Goal: Check status: Check status

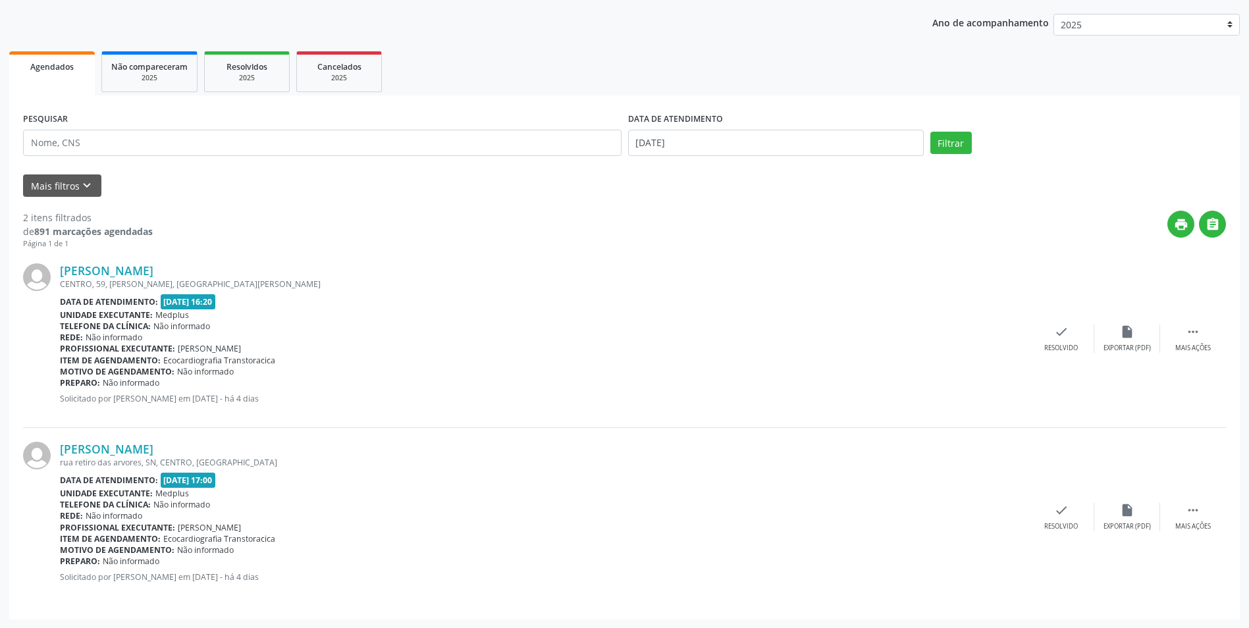
scroll to position [146, 0]
click at [805, 149] on body "Central de Marcação notifications [PERSON_NAME] Recepcionista da clínica  Conf…" at bounding box center [624, 168] width 1249 height 628
click at [680, 286] on span "18" at bounding box center [672, 290] width 26 height 26
type input "[DATE]"
click at [680, 286] on span "18" at bounding box center [672, 290] width 26 height 26
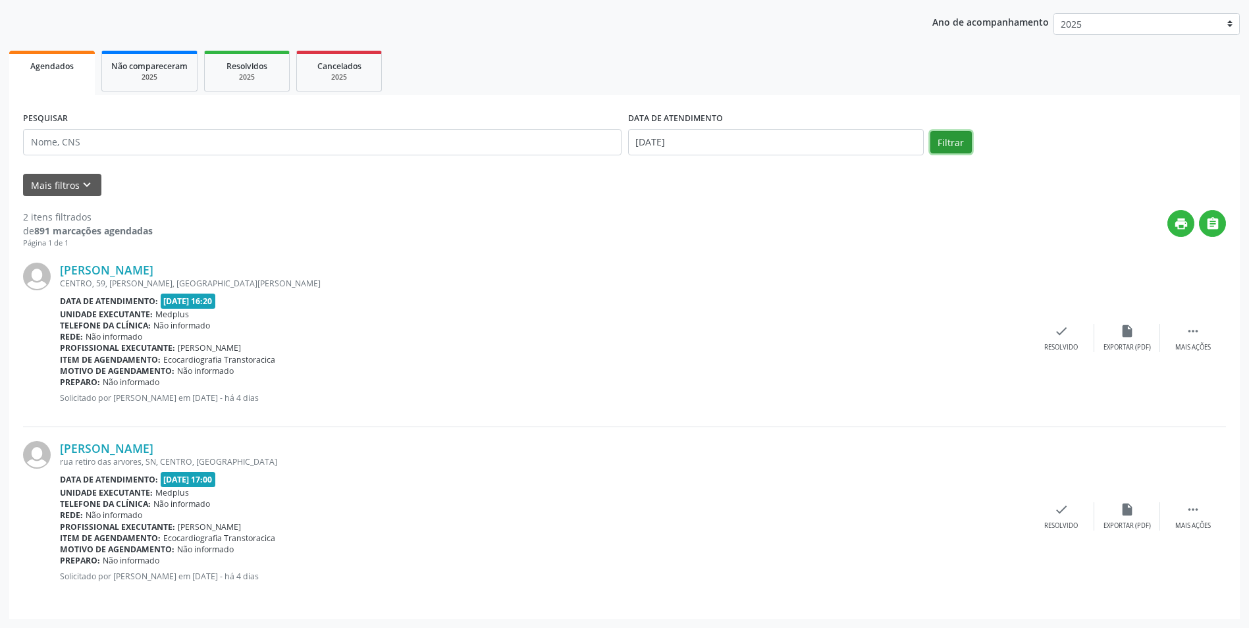
click at [935, 146] on button "Filtrar" at bounding box center [951, 142] width 41 height 22
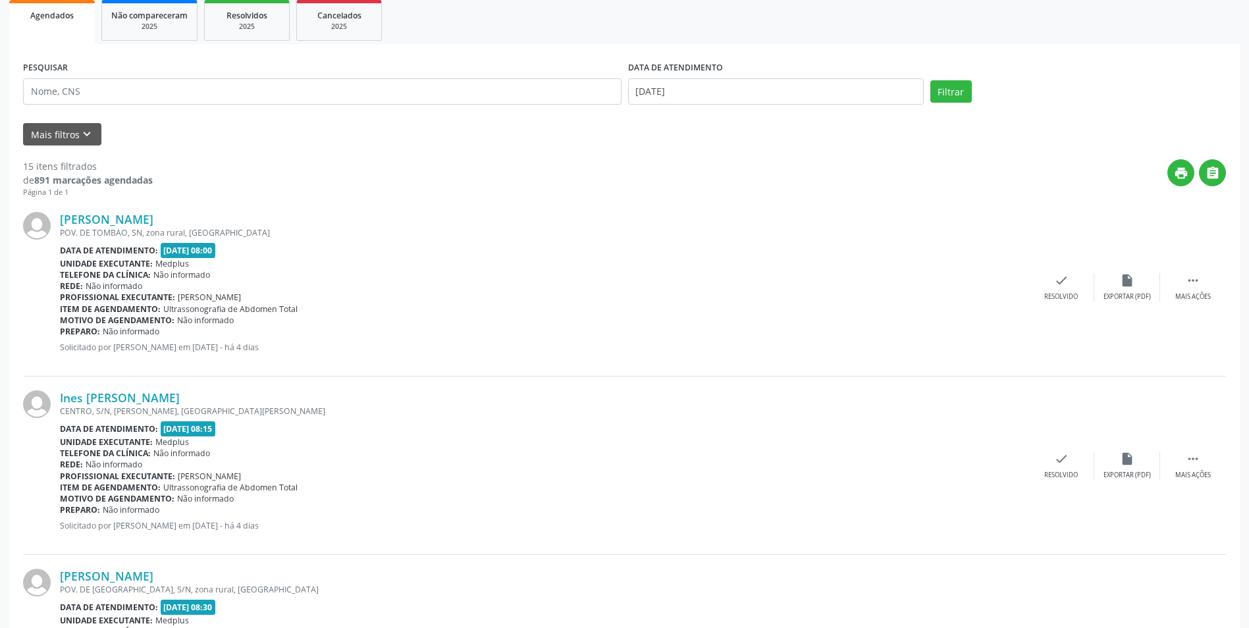
scroll to position [198, 0]
click at [127, 212] on link "[PERSON_NAME]" at bounding box center [107, 218] width 94 height 14
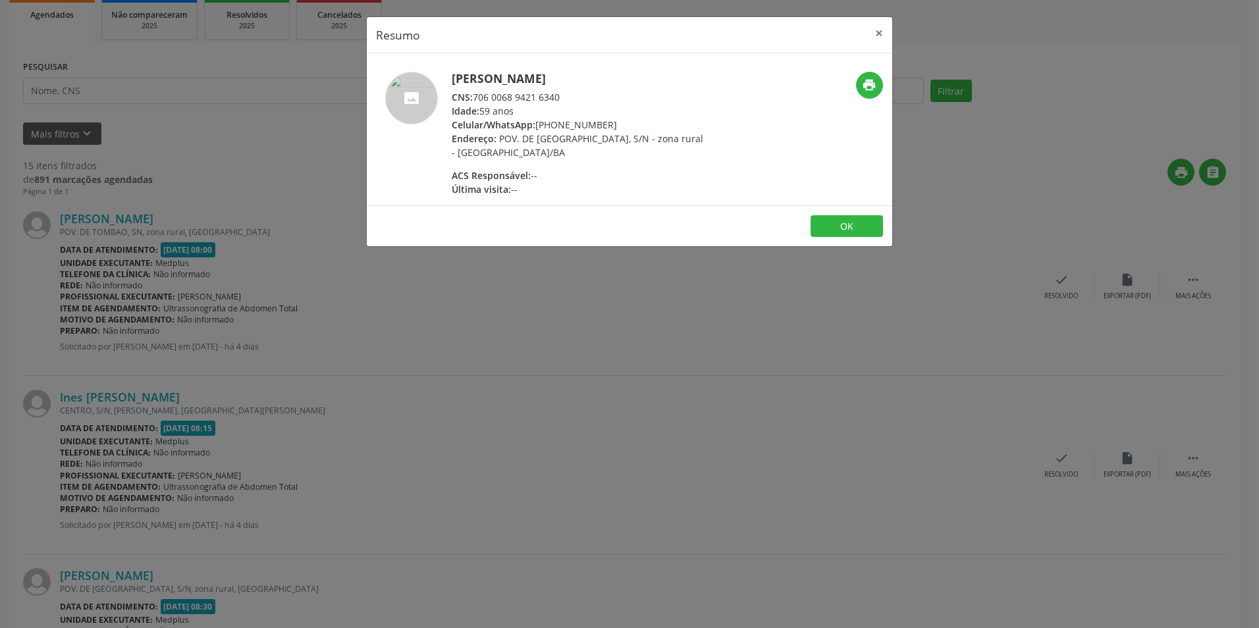
click at [558, 300] on div "Resumo × [PERSON_NAME] CNS: 706 0068 9421 6340 Idade: 59 anos Celular/WhatsApp:…" at bounding box center [629, 314] width 1259 height 628
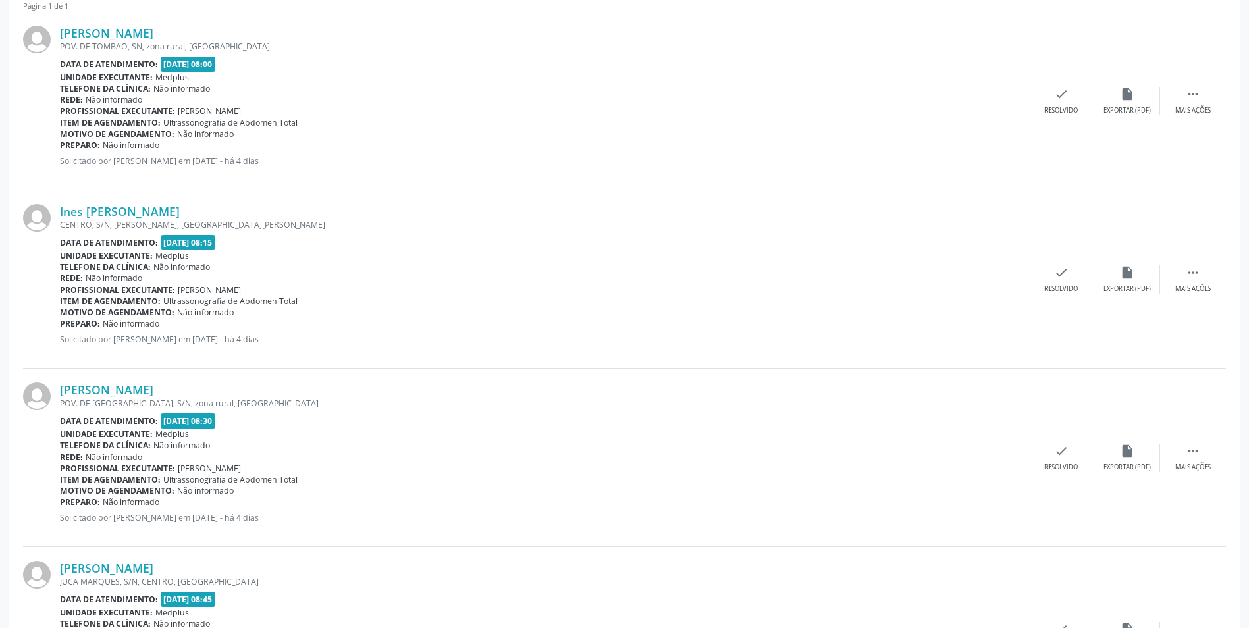
scroll to position [395, 0]
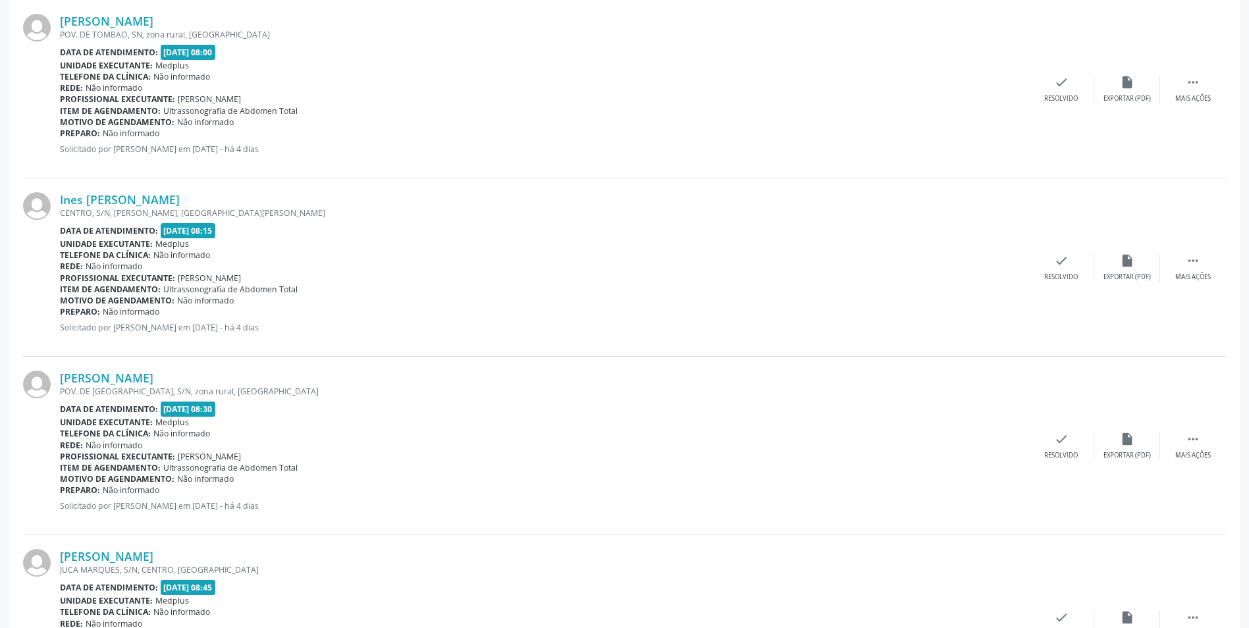
click at [138, 208] on div "CENTRO, S/N, [PERSON_NAME], [GEOGRAPHIC_DATA][PERSON_NAME]" at bounding box center [544, 212] width 969 height 11
click at [142, 193] on link "Ines [PERSON_NAME]" at bounding box center [120, 199] width 120 height 14
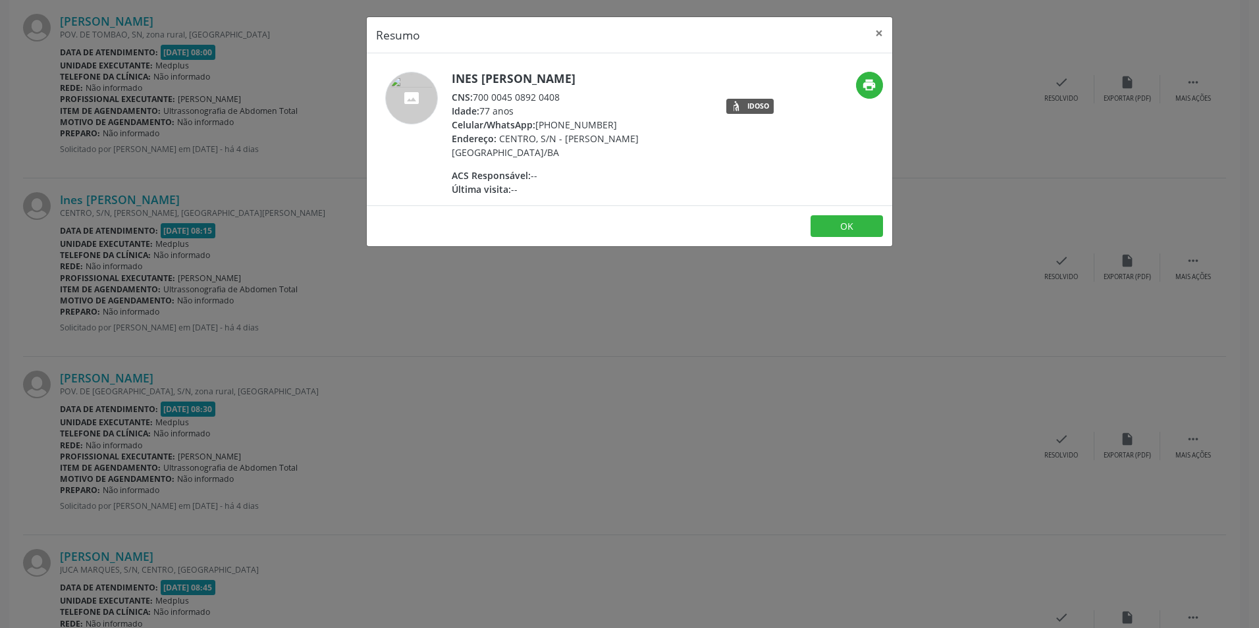
click at [479, 366] on div "Resumo × Ines [PERSON_NAME] CNS: 700 0045 0892 0408 Idade: 77 anos Celular/What…" at bounding box center [629, 314] width 1259 height 628
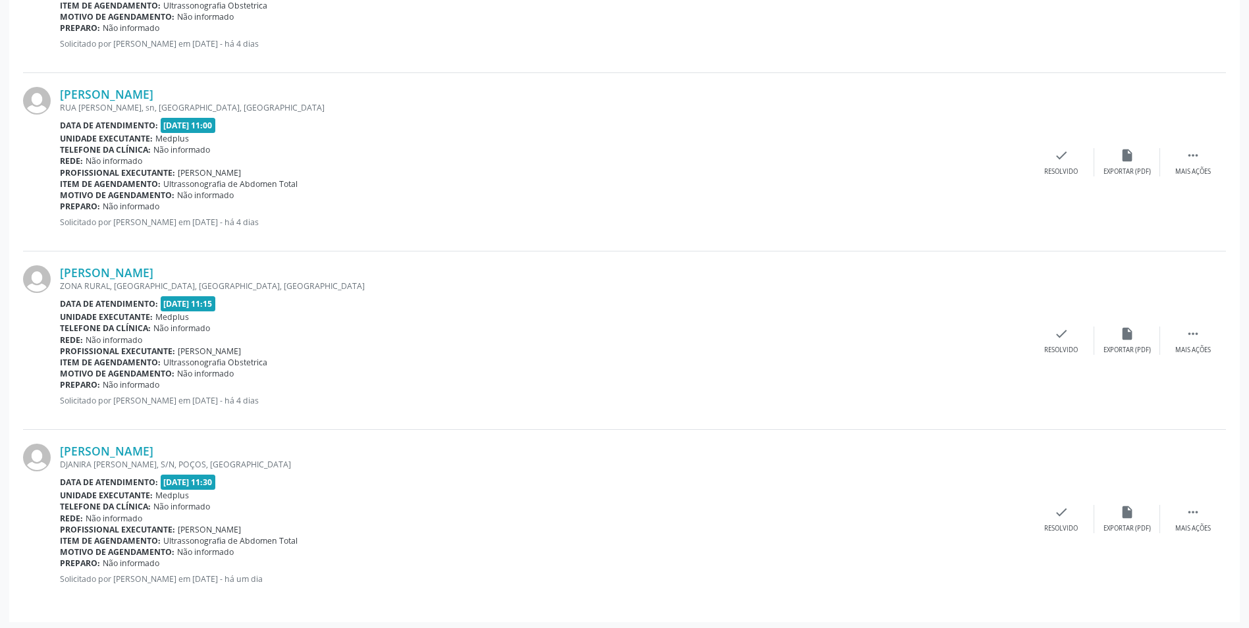
scroll to position [2468, 0]
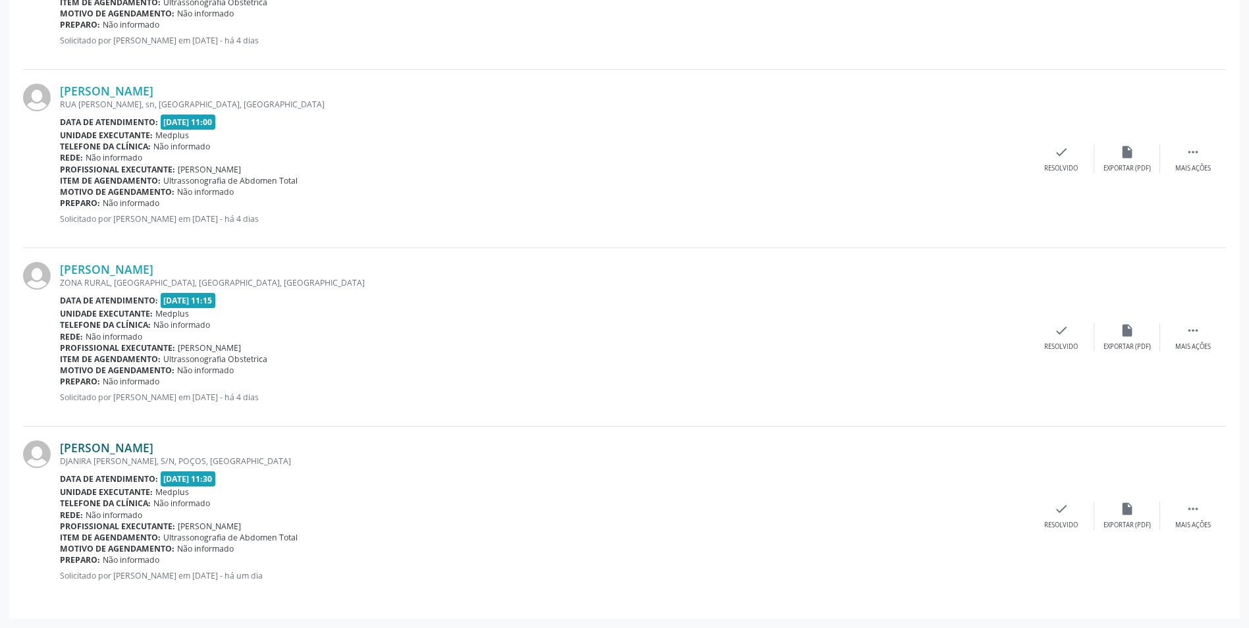
click at [153, 448] on link "[PERSON_NAME]" at bounding box center [107, 448] width 94 height 14
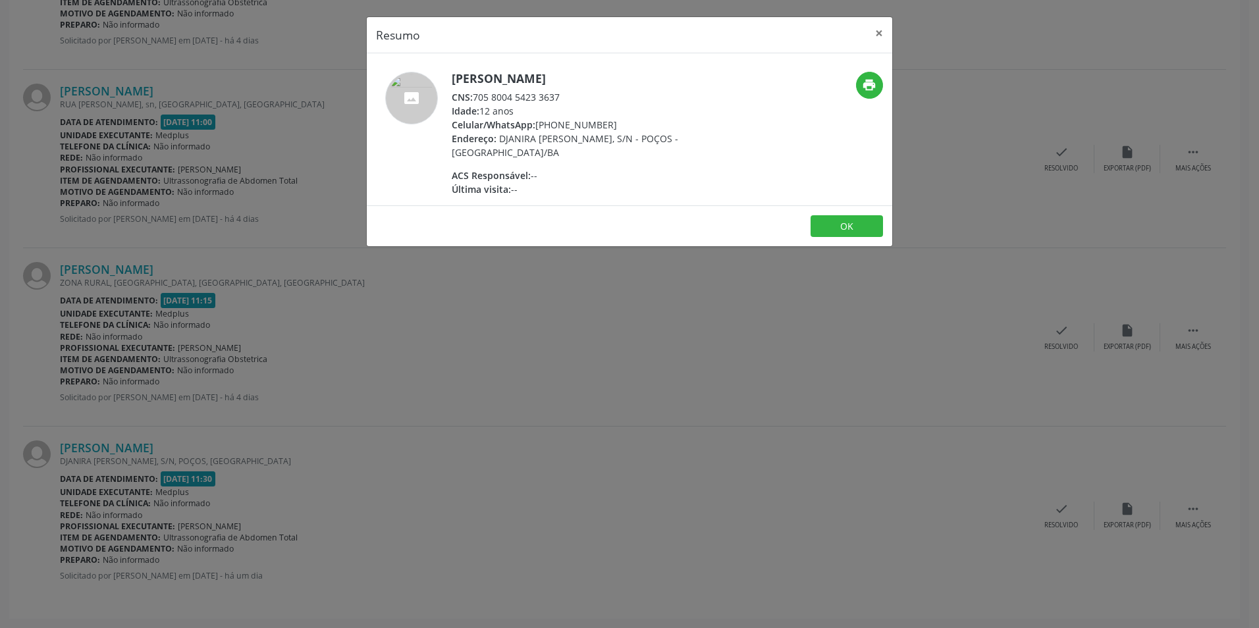
drag, startPoint x: 509, startPoint y: 361, endPoint x: 333, endPoint y: 354, distance: 176.0
click at [501, 366] on div "Resumo × [PERSON_NAME] CNS: 705 8004 5423 3637 Idade: 12 anos Celular/WhatsApp:…" at bounding box center [629, 314] width 1259 height 628
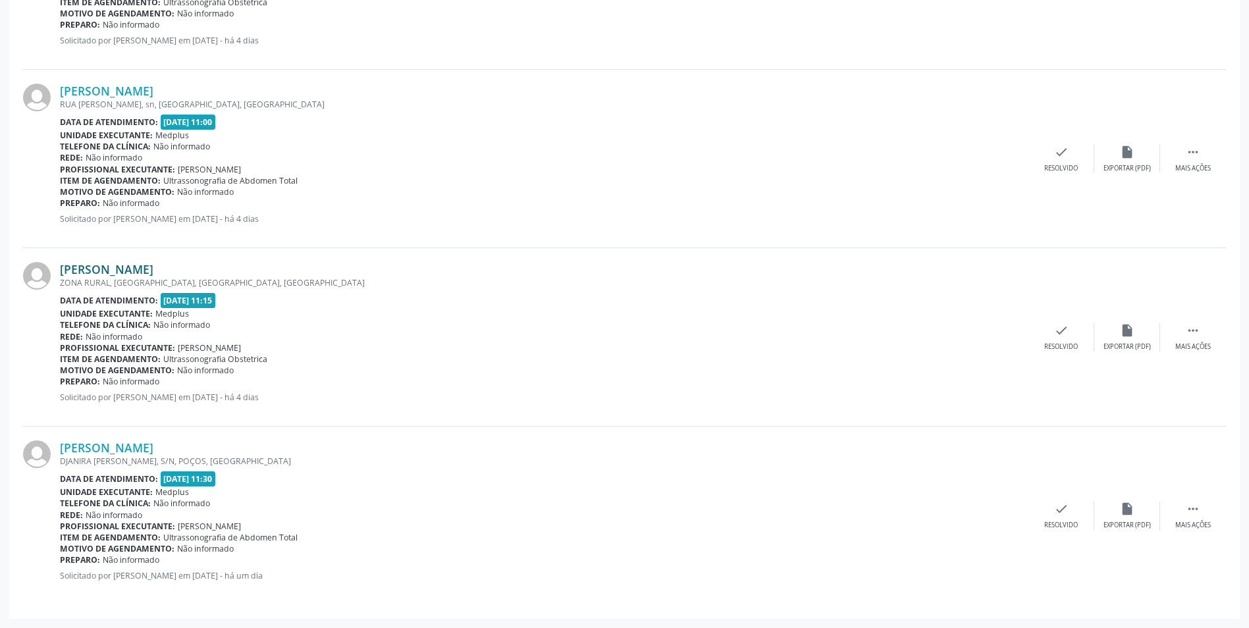
click at [124, 268] on link "[PERSON_NAME]" at bounding box center [107, 269] width 94 height 14
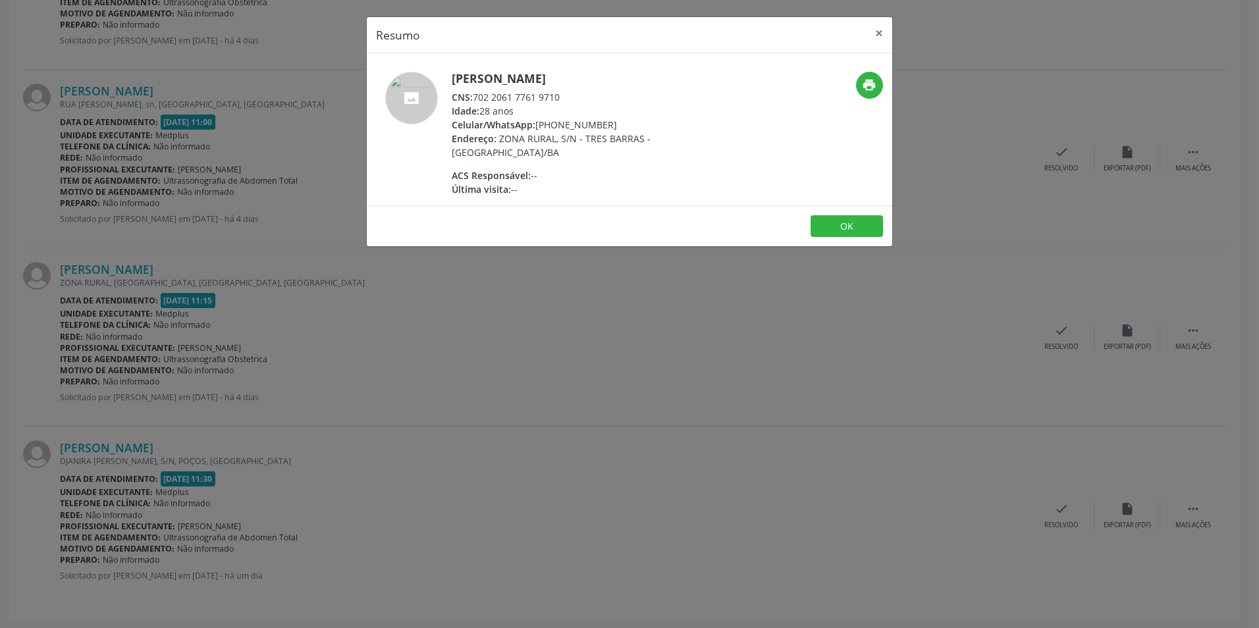
click at [455, 313] on div "Resumo × [PERSON_NAME] CNS: 702 2061 7761 9710 Idade: 28 anos Celular/WhatsApp:…" at bounding box center [629, 314] width 1259 height 628
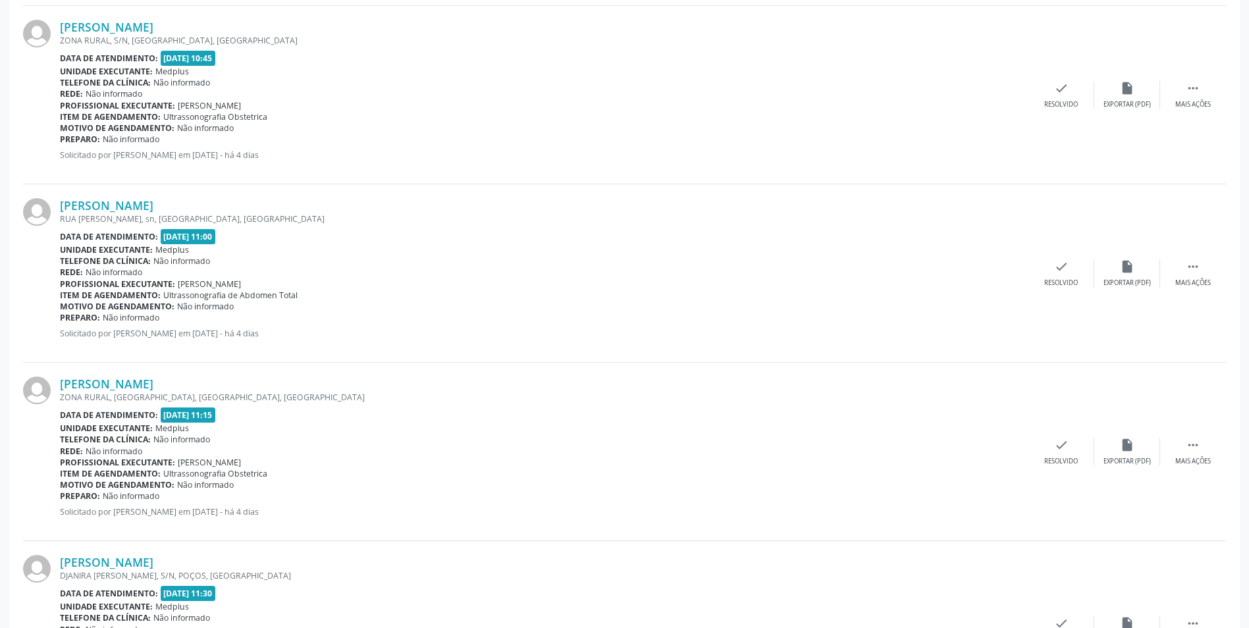
scroll to position [2336, 0]
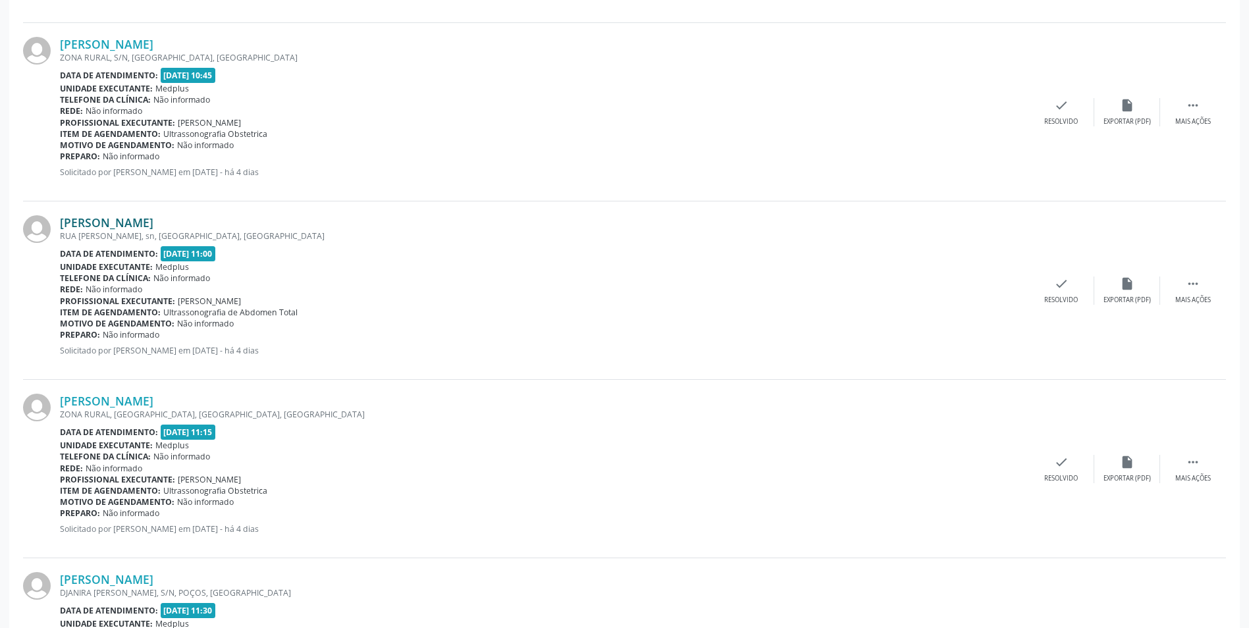
click at [103, 227] on link "[PERSON_NAME]" at bounding box center [107, 222] width 94 height 14
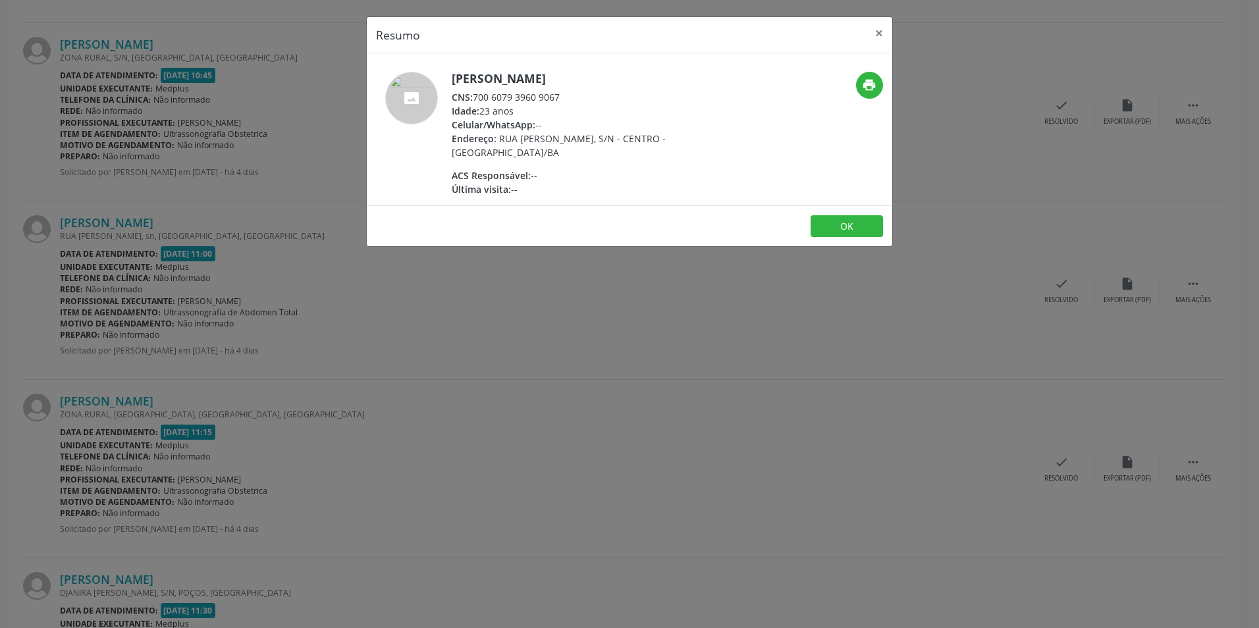
click at [558, 303] on div "Resumo × [PERSON_NAME] CNS: 700 6079 3960 9067 Idade: 23 anos Celular/WhatsApp:…" at bounding box center [629, 314] width 1259 height 628
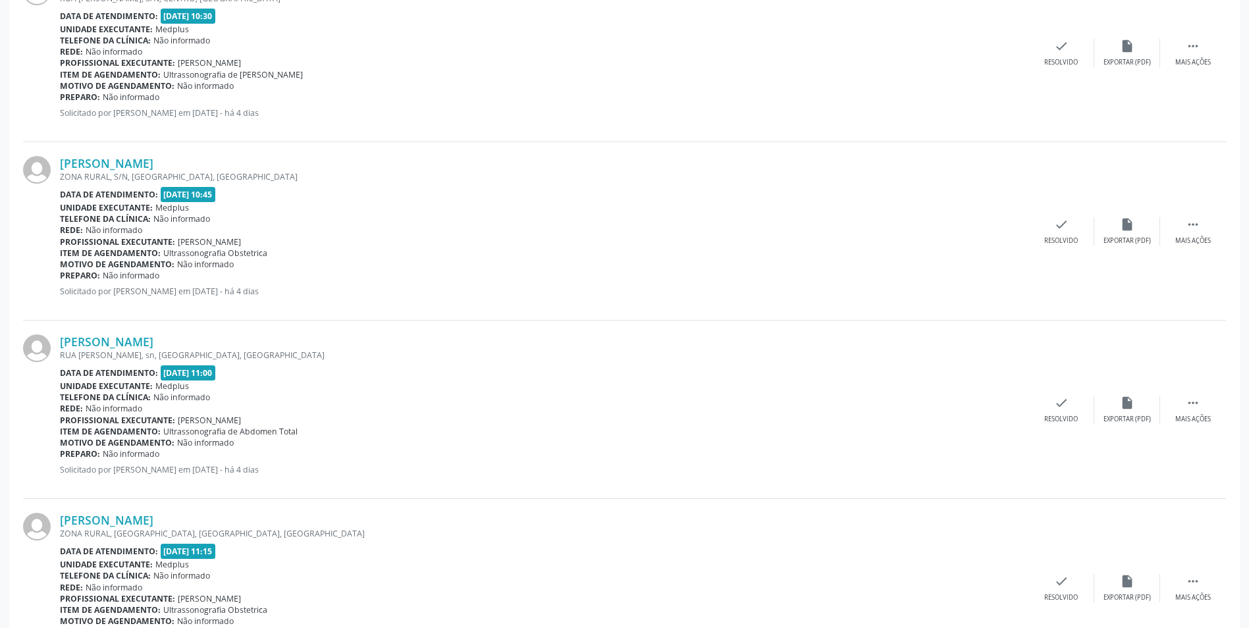
scroll to position [2204, 0]
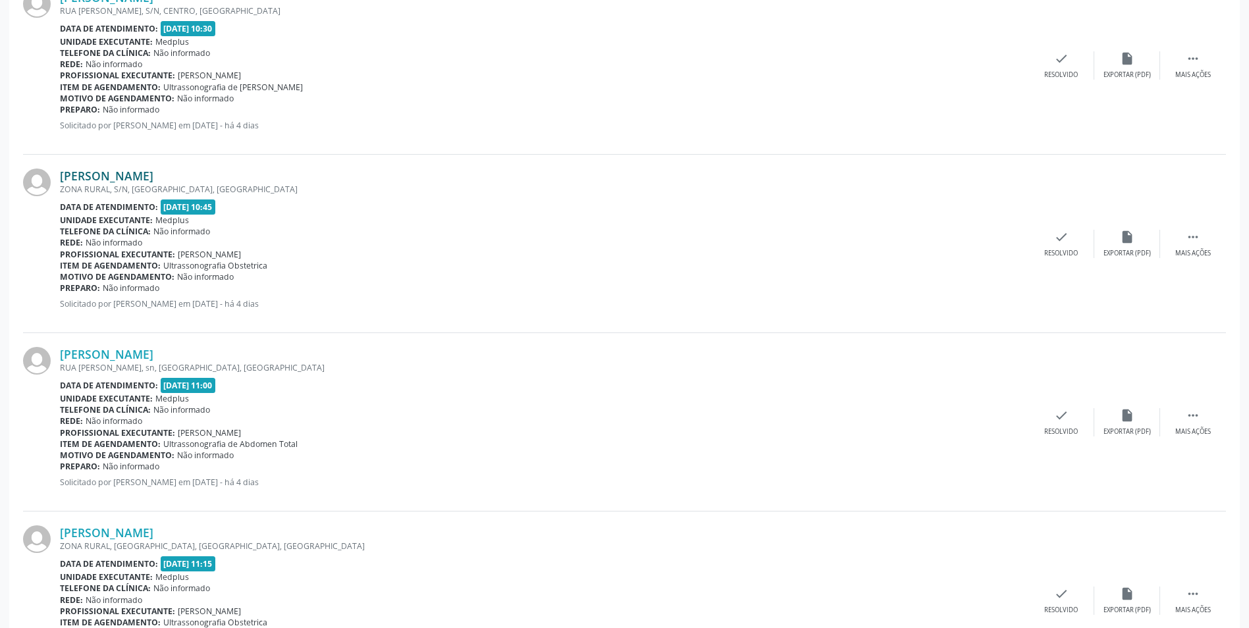
click at [108, 177] on link "[PERSON_NAME]" at bounding box center [107, 176] width 94 height 14
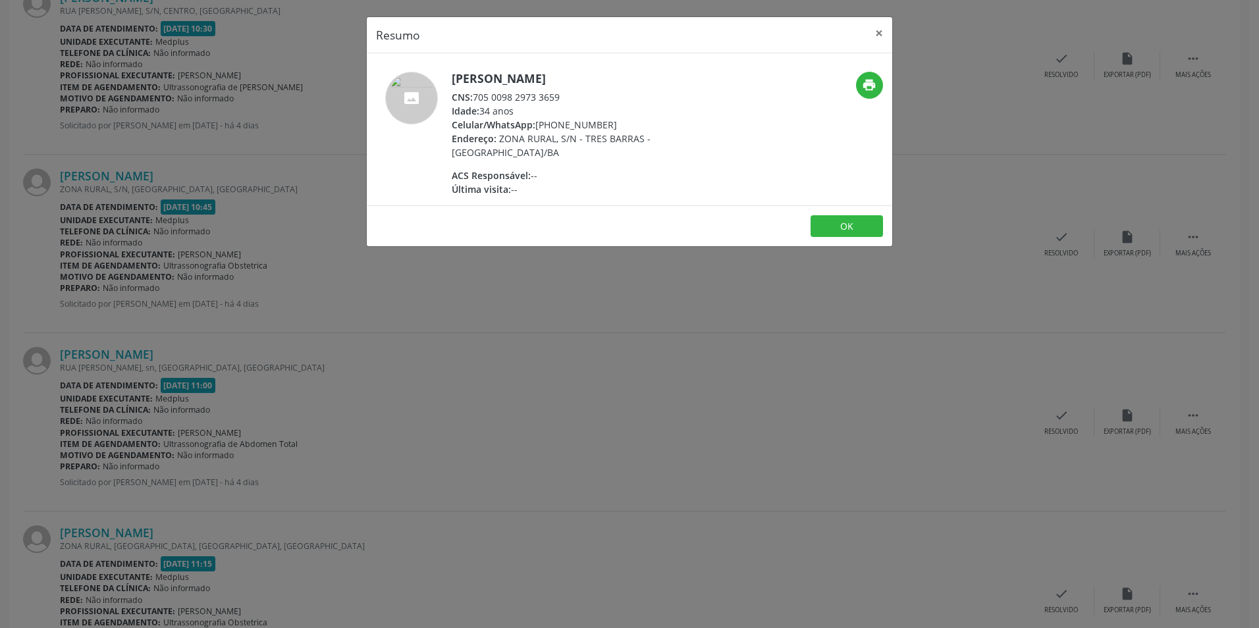
drag, startPoint x: 734, startPoint y: 336, endPoint x: 724, endPoint y: 333, distance: 9.8
click at [732, 335] on div "Resumo × [PERSON_NAME] CNS: 705 0098 2973 3659 Idade: 34 anos Celular/WhatsApp:…" at bounding box center [629, 314] width 1259 height 628
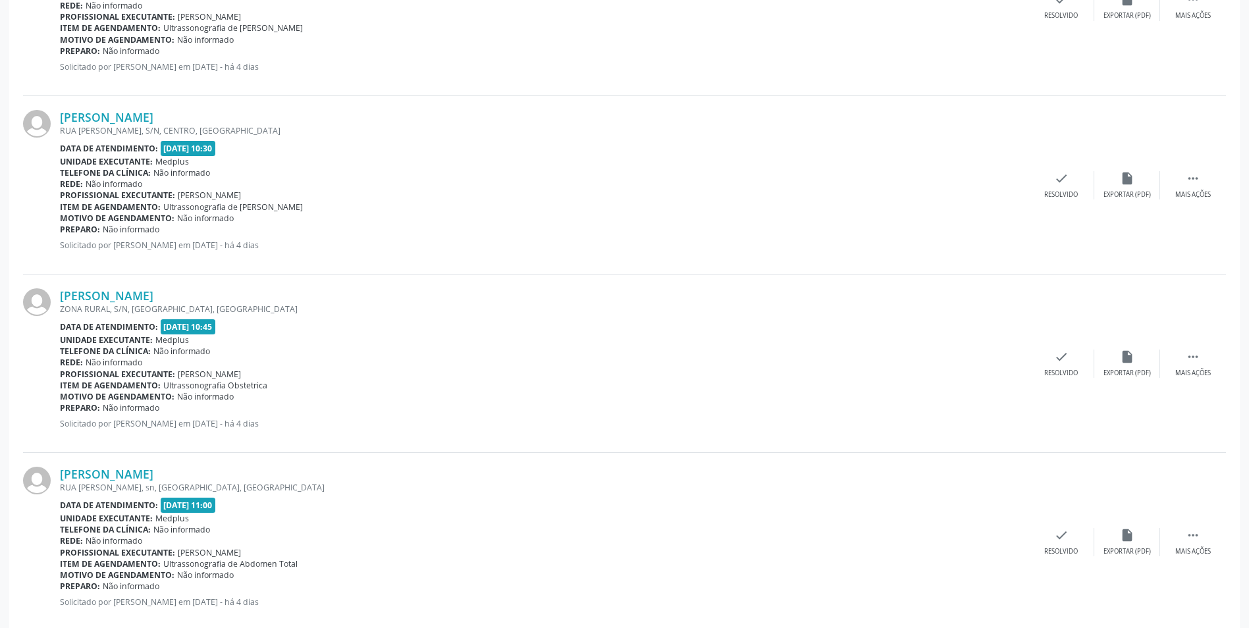
scroll to position [2007, 0]
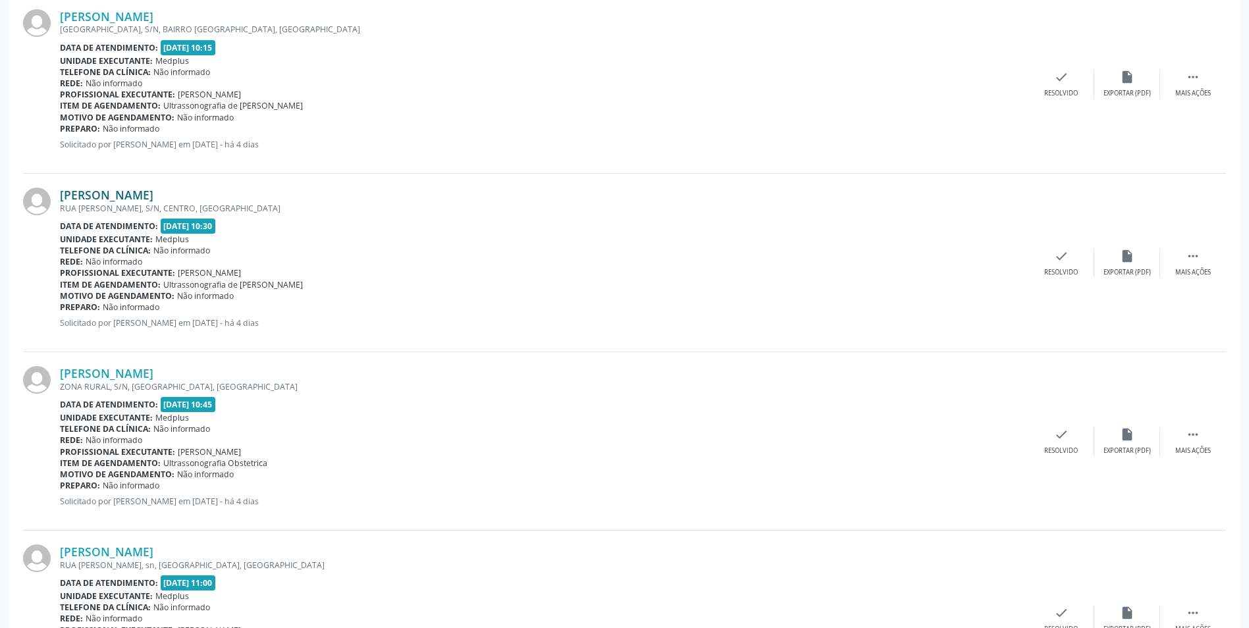
click at [115, 193] on link "[PERSON_NAME]" at bounding box center [107, 195] width 94 height 14
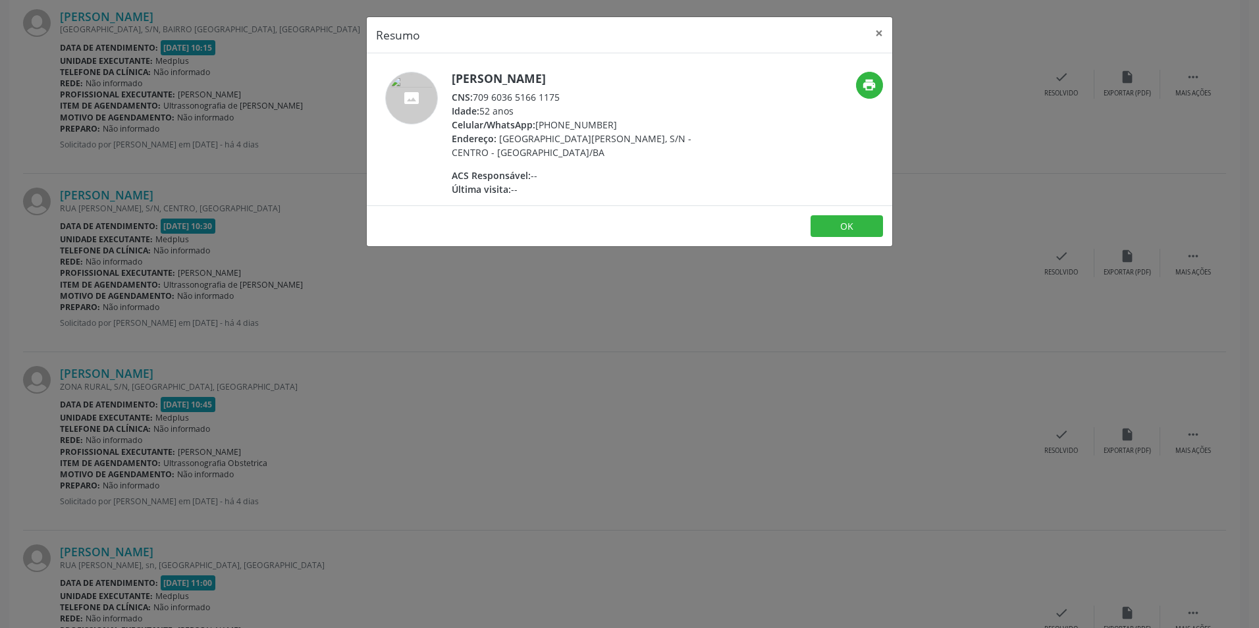
drag, startPoint x: 585, startPoint y: 365, endPoint x: 629, endPoint y: 398, distance: 54.9
click at [589, 373] on div "Resumo × [PERSON_NAME] CNS: 709 6036 5166 1175 Idade: 52 anos Celular/WhatsApp:…" at bounding box center [629, 314] width 1259 height 628
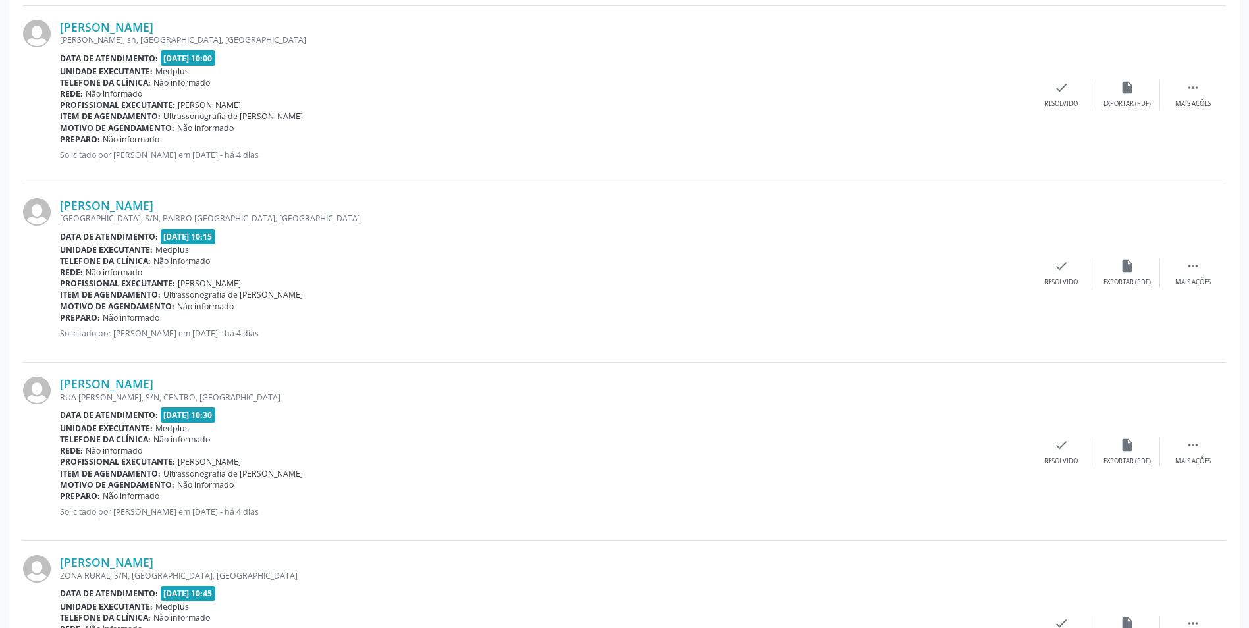
scroll to position [1743, 0]
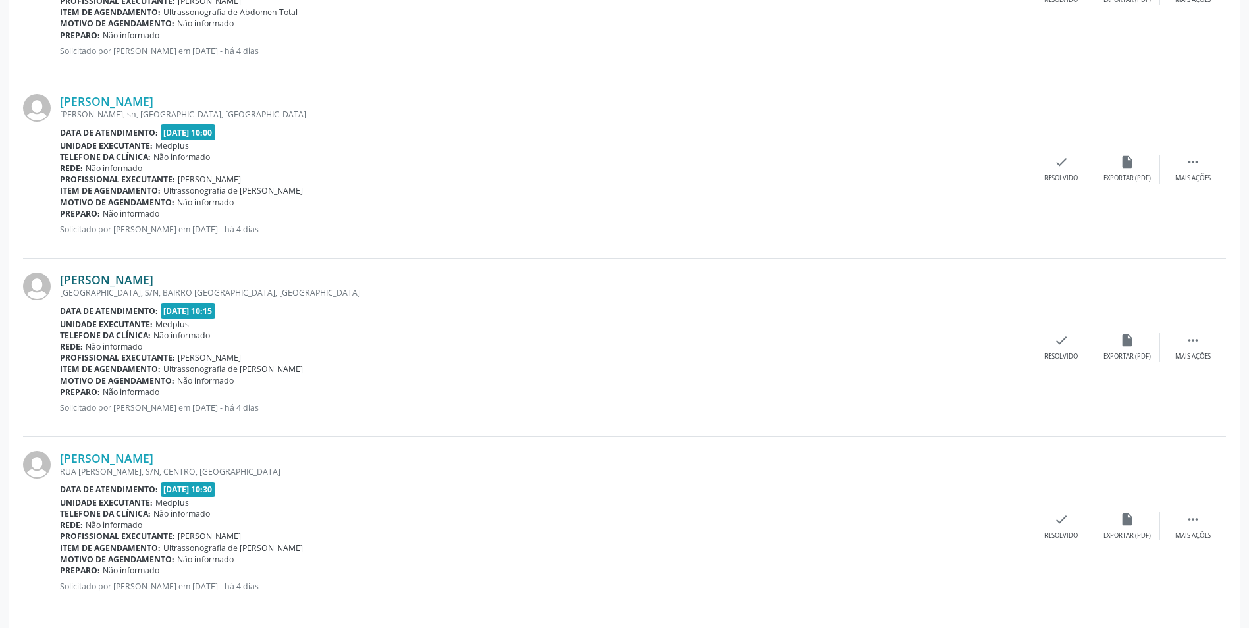
click at [111, 280] on link "[PERSON_NAME]" at bounding box center [107, 280] width 94 height 14
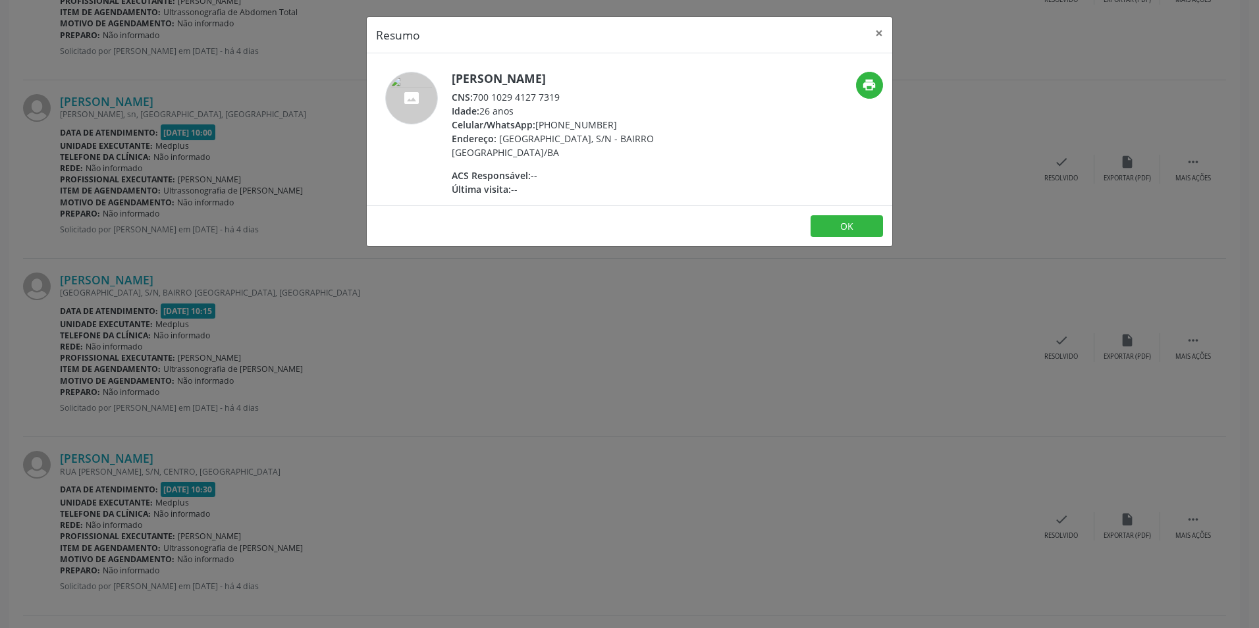
click at [619, 352] on div "Resumo × [PERSON_NAME] CNS: 700 1029 4127 7319 Idade: 26 anos Celular/WhatsApp:…" at bounding box center [629, 314] width 1259 height 628
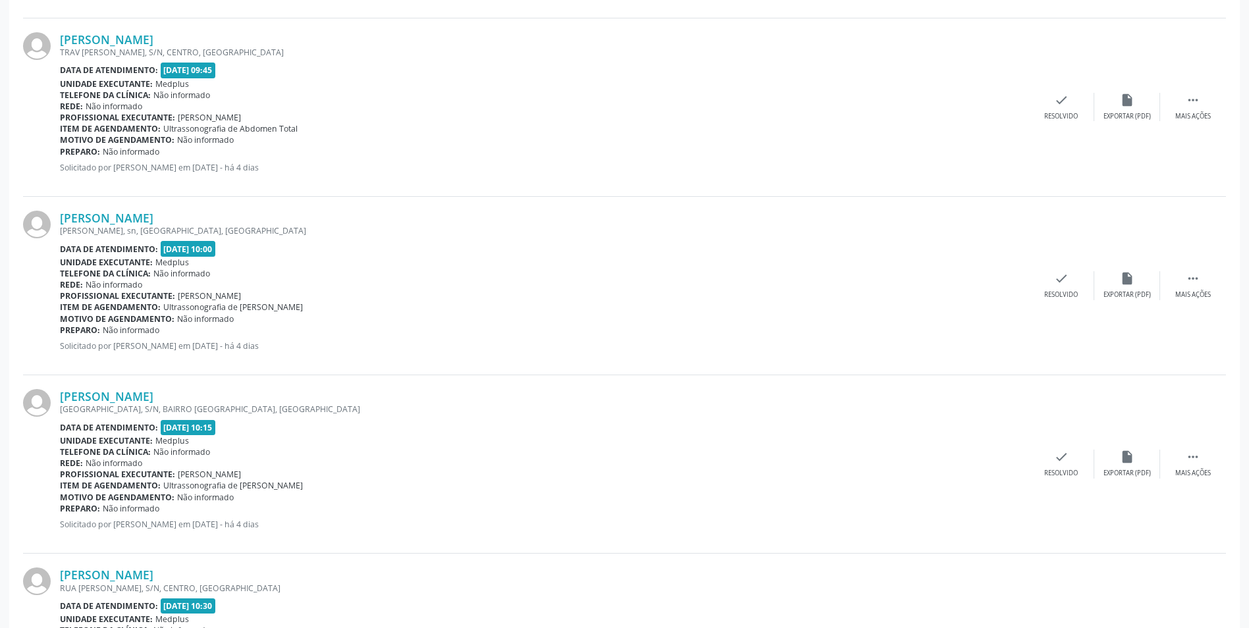
scroll to position [1612, 0]
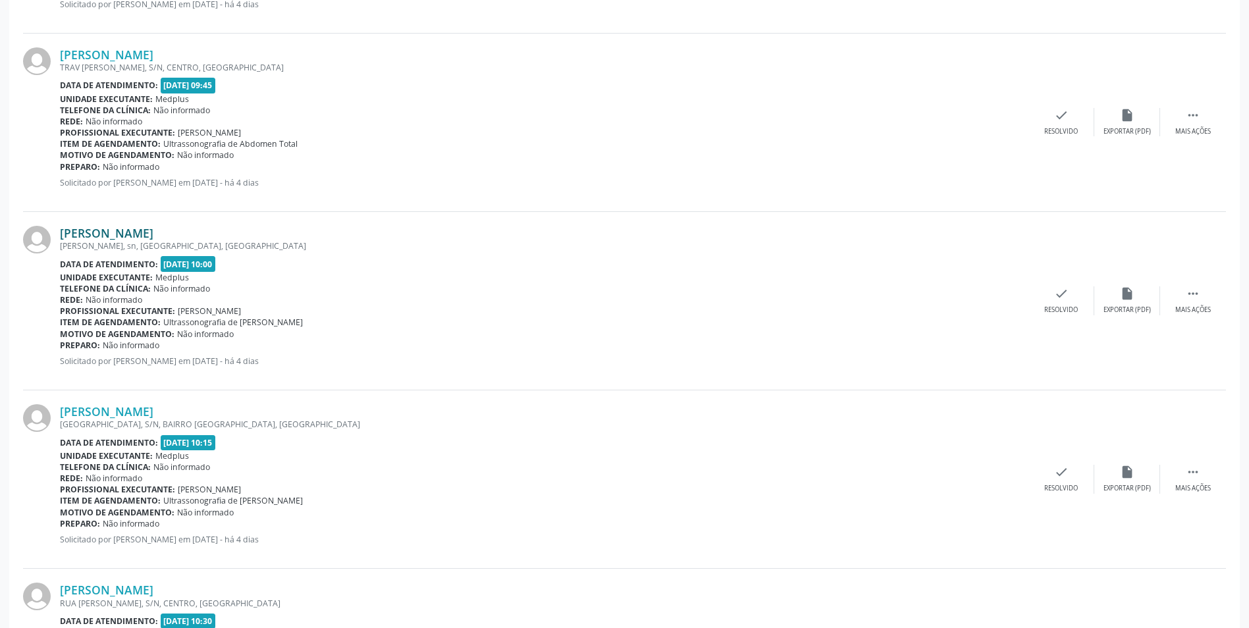
click at [121, 231] on link "[PERSON_NAME]" at bounding box center [107, 233] width 94 height 14
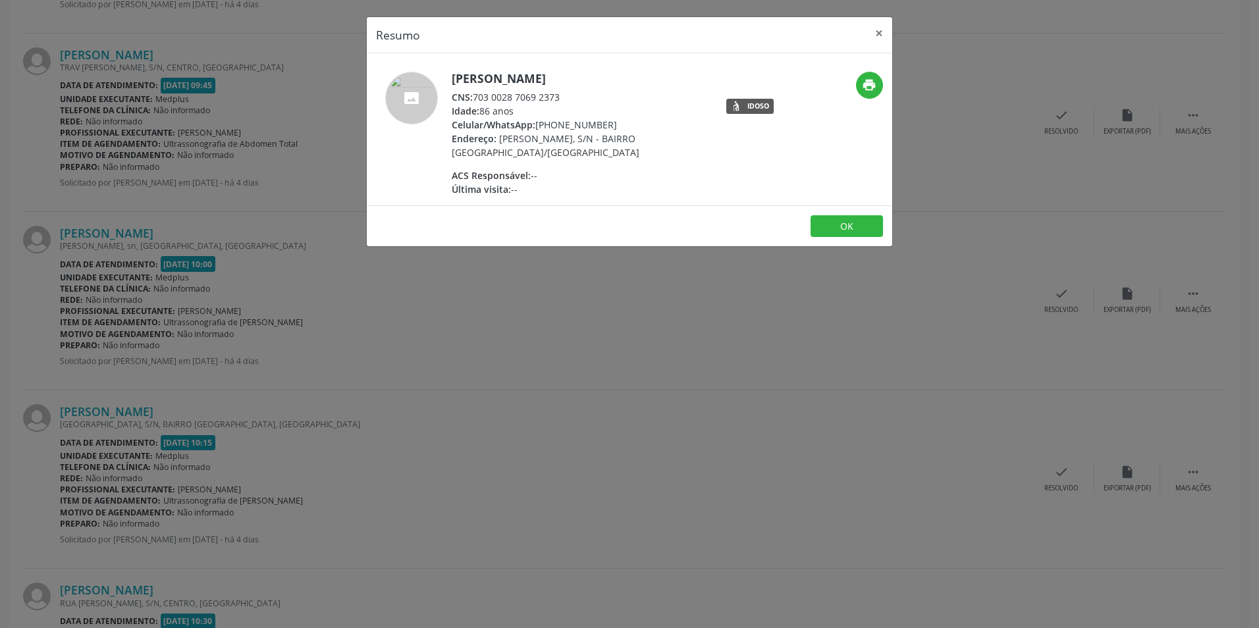
click at [634, 285] on div "Resumo × [PERSON_NAME] CNS: 703 0028 7069 2373 Idade: 86 anos Celular/WhatsApp:…" at bounding box center [629, 314] width 1259 height 628
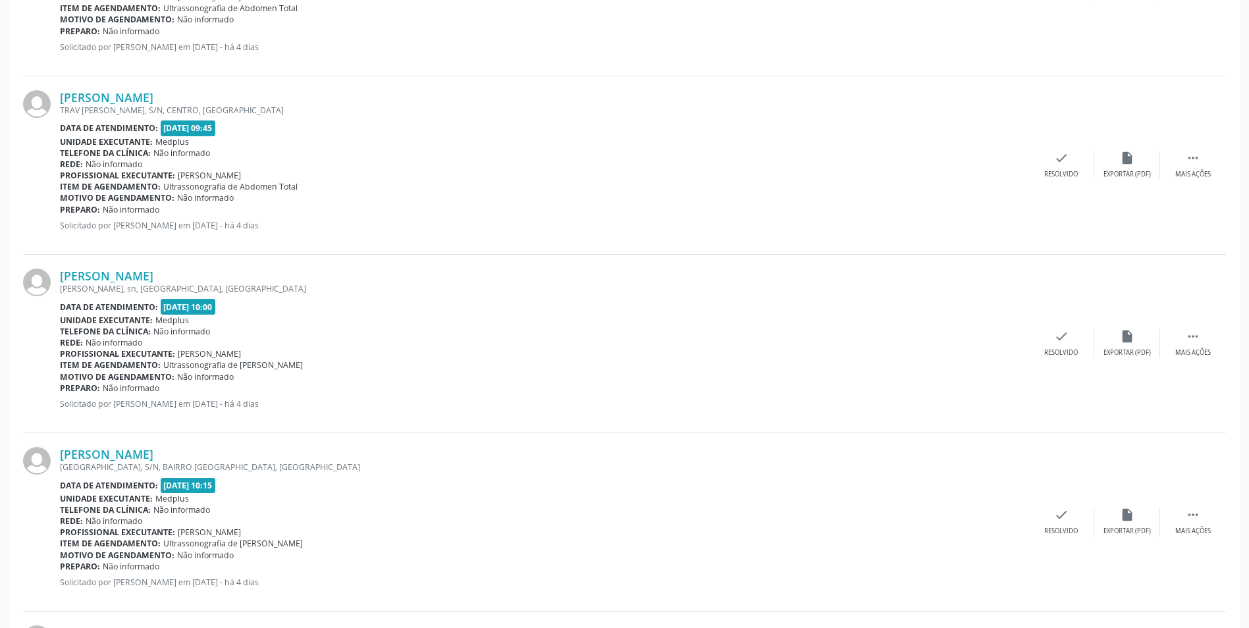
scroll to position [1546, 0]
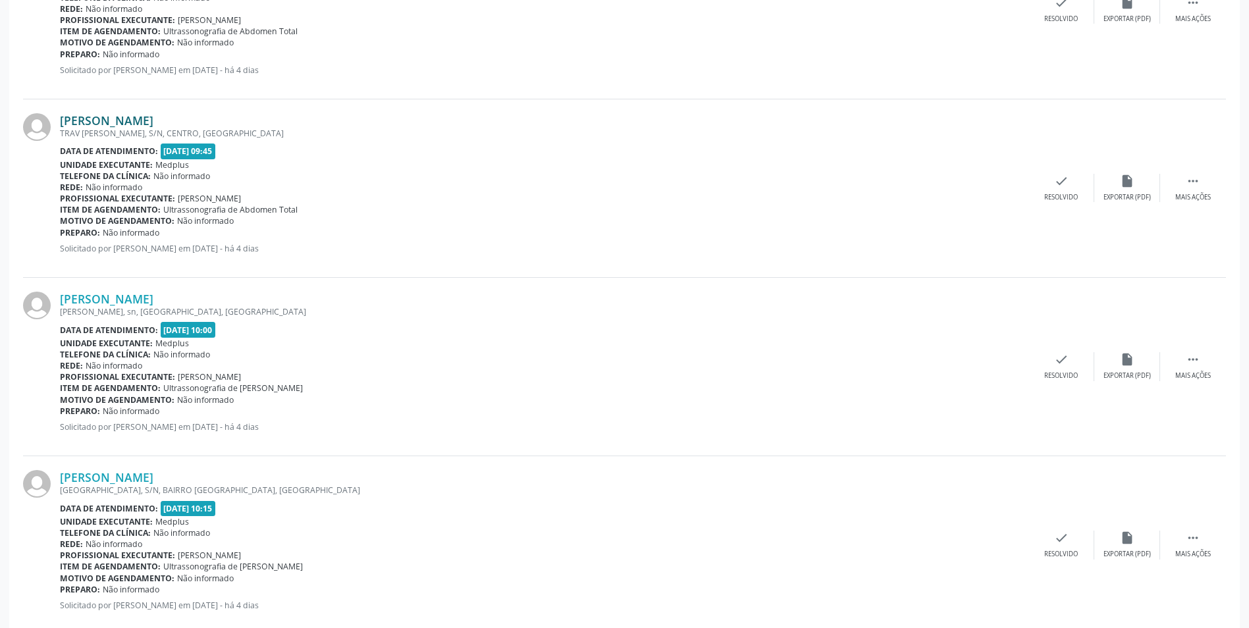
click at [122, 124] on link "[PERSON_NAME]" at bounding box center [107, 120] width 94 height 14
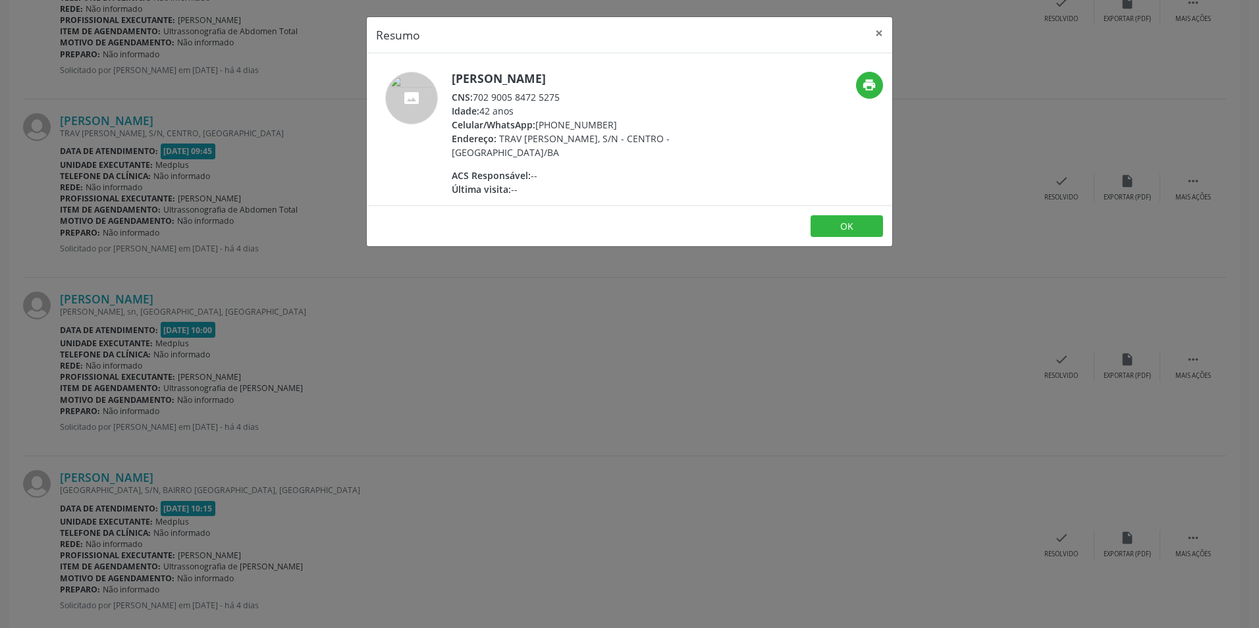
click at [670, 271] on div "Resumo × Dioneia dos Santos Ruz CNS: 702 9005 8472 5275 Idade: 42 anos Celular/…" at bounding box center [629, 314] width 1259 height 628
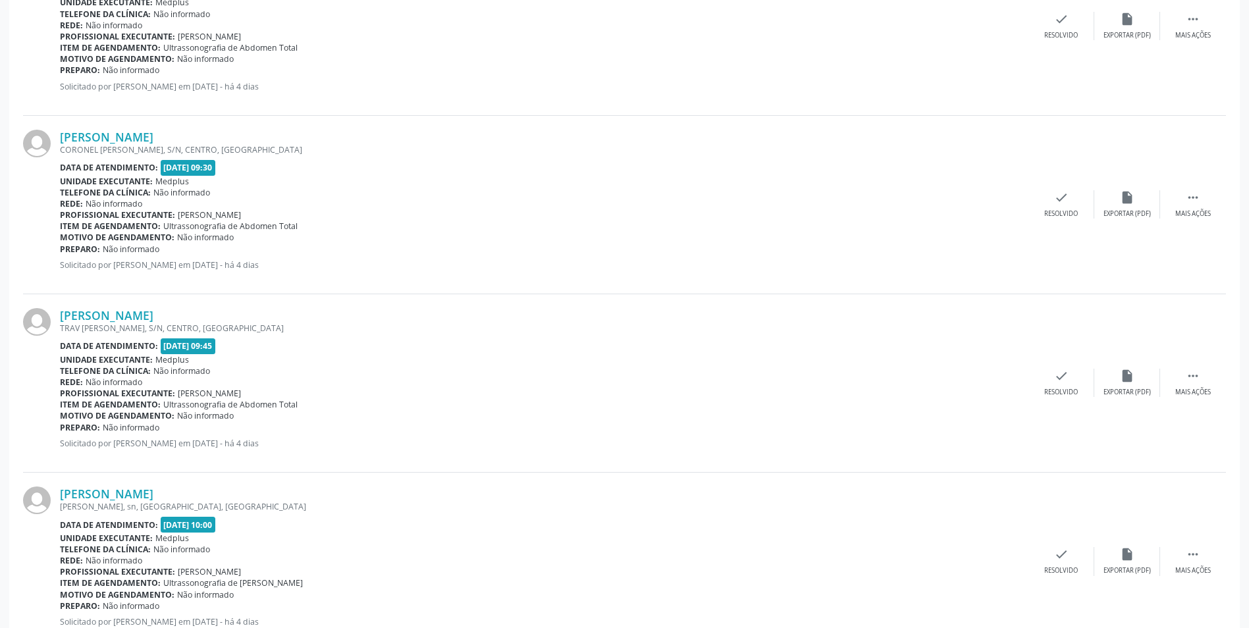
scroll to position [1348, 0]
click at [94, 134] on link "[PERSON_NAME]" at bounding box center [107, 139] width 94 height 14
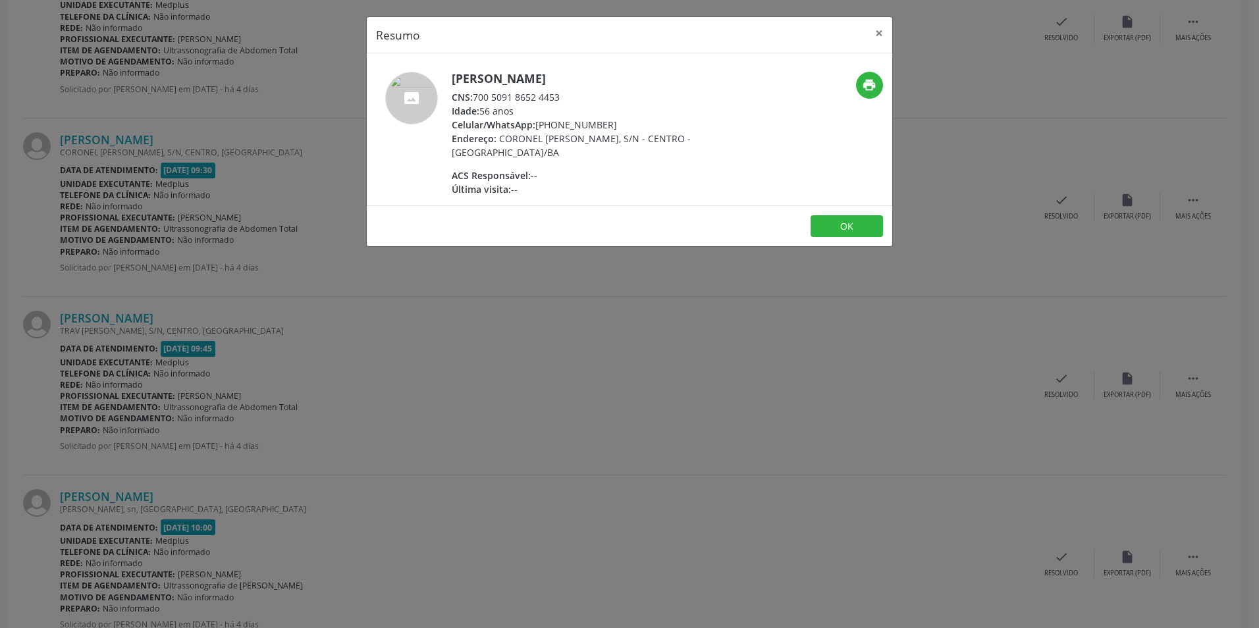
click at [582, 308] on div "Resumo × [PERSON_NAME] CNS: 700 5091 8652 4453 Idade: 56 anos Celular/WhatsApp:…" at bounding box center [629, 314] width 1259 height 628
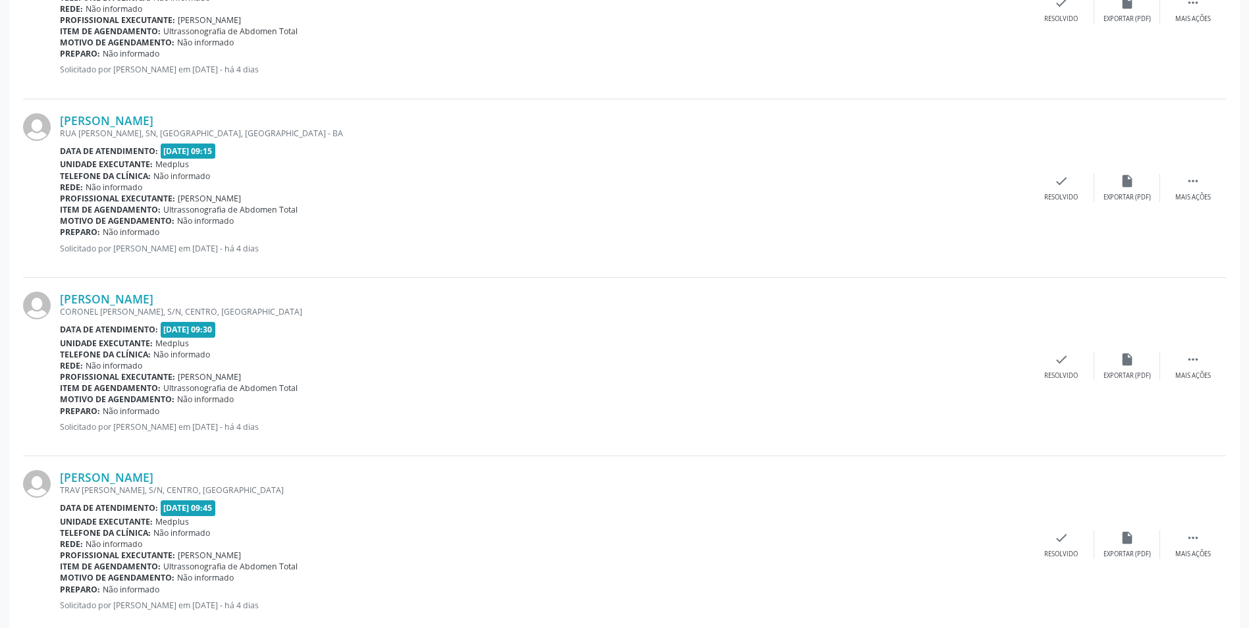
scroll to position [1151, 0]
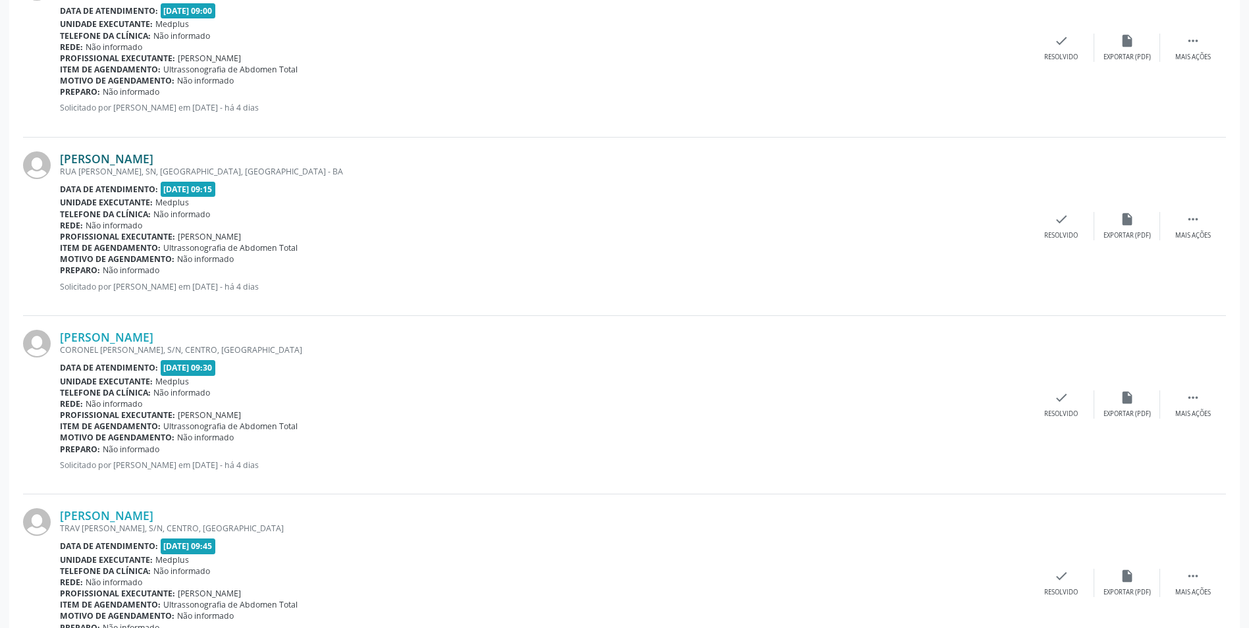
click at [106, 152] on link "[PERSON_NAME]" at bounding box center [107, 158] width 94 height 14
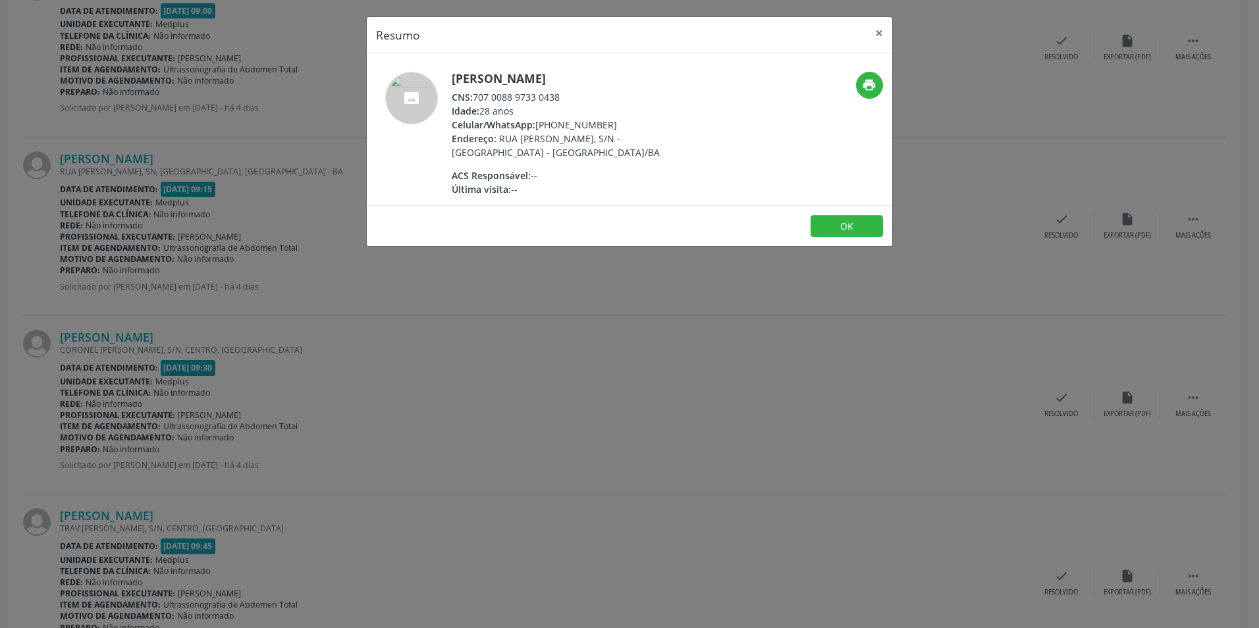
click at [533, 261] on div "Resumo × [PERSON_NAME] CNS: 707 0088 9733 0438 Idade: 28 anos Celular/WhatsApp:…" at bounding box center [629, 314] width 1259 height 628
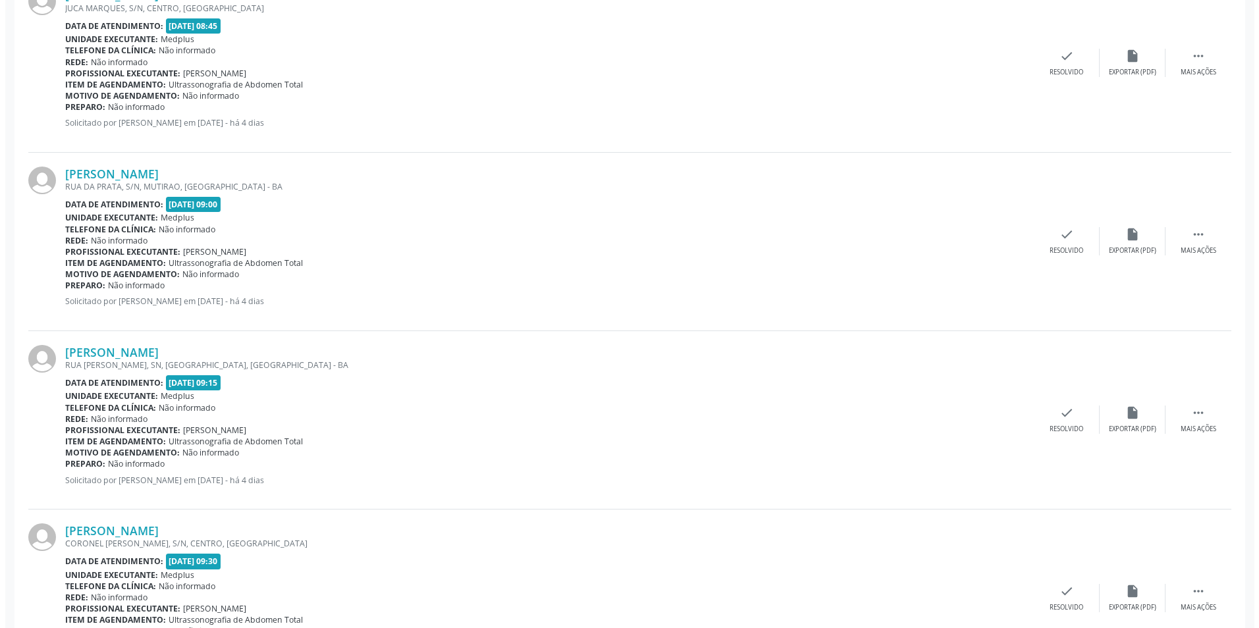
scroll to position [953, 0]
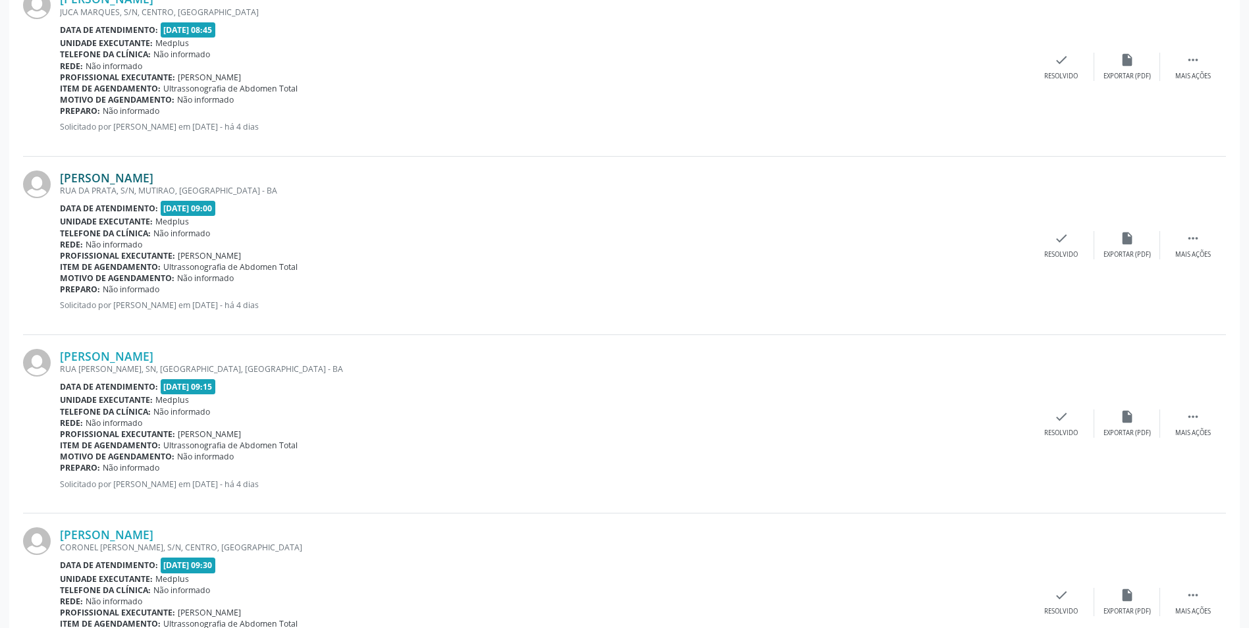
click at [117, 182] on link "[PERSON_NAME]" at bounding box center [107, 178] width 94 height 14
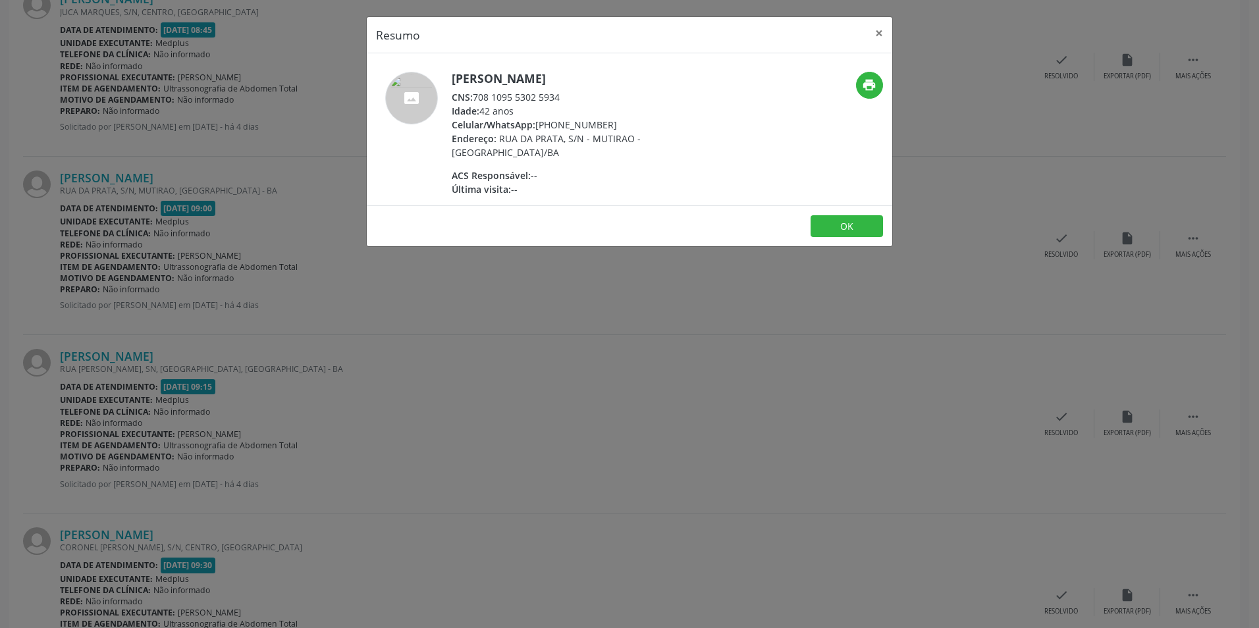
click at [713, 343] on div "Resumo × [PERSON_NAME] CNS: 708 1095 5302 5934 Idade: 42 anos Celular/WhatsApp:…" at bounding box center [629, 314] width 1259 height 628
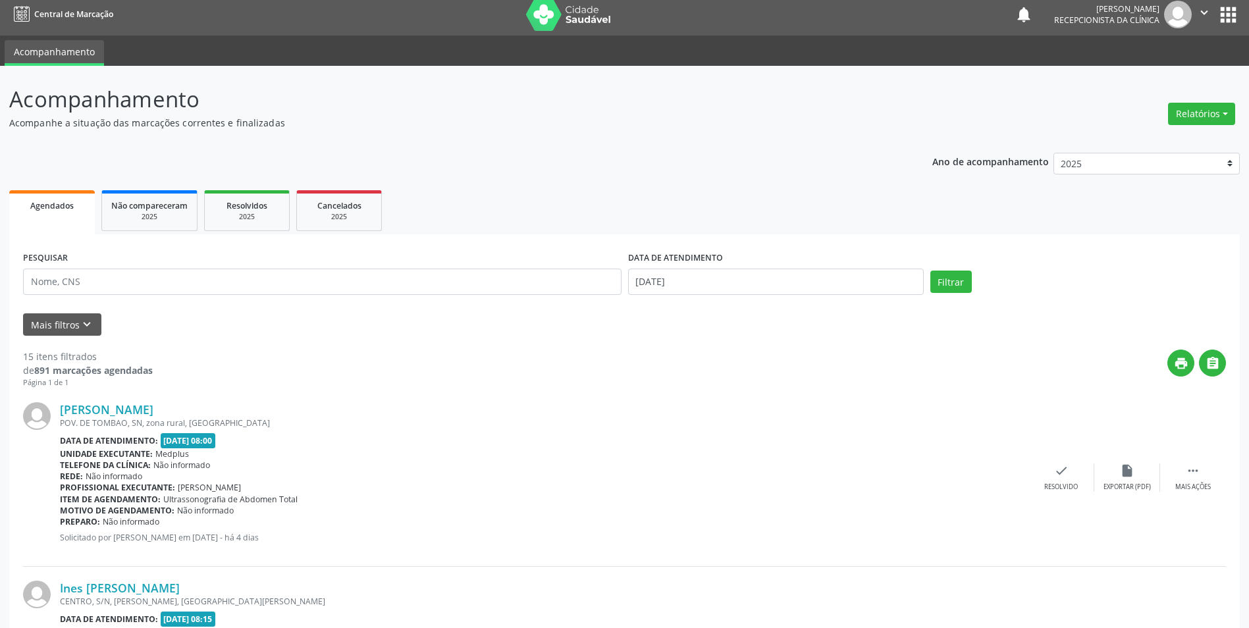
scroll to position [0, 0]
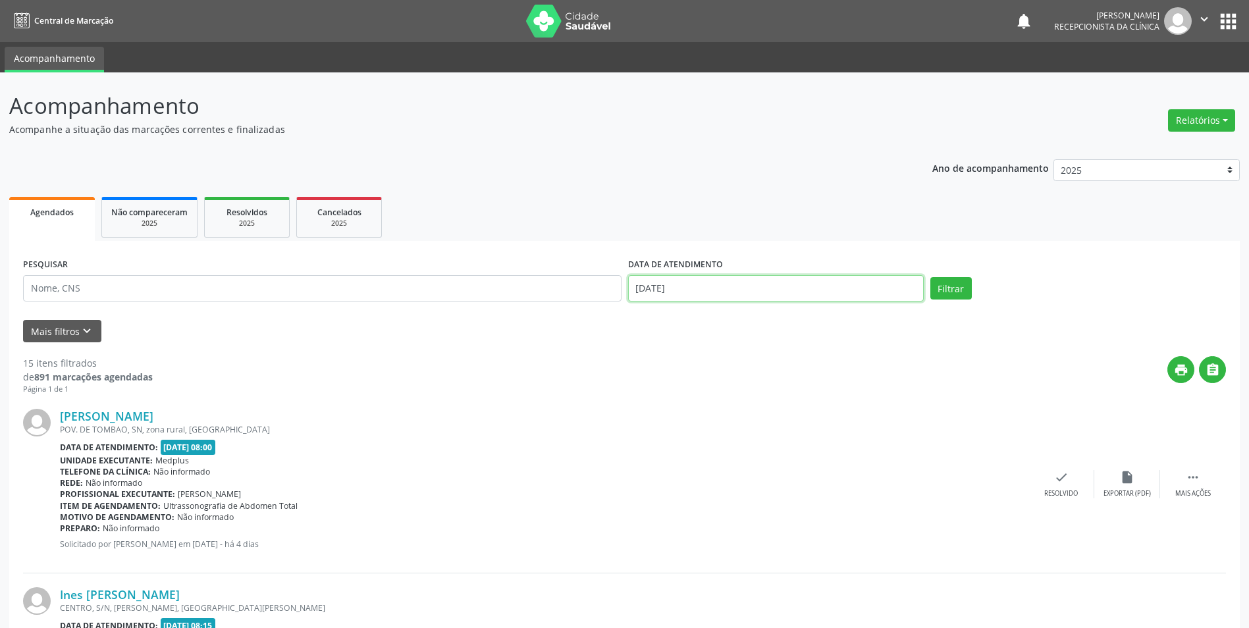
click at [699, 290] on input "[DATE]" at bounding box center [776, 288] width 296 height 26
click at [703, 427] on span "19" at bounding box center [701, 436] width 26 height 26
type input "[DATE]"
click at [948, 288] on button "Filtrar" at bounding box center [951, 288] width 41 height 22
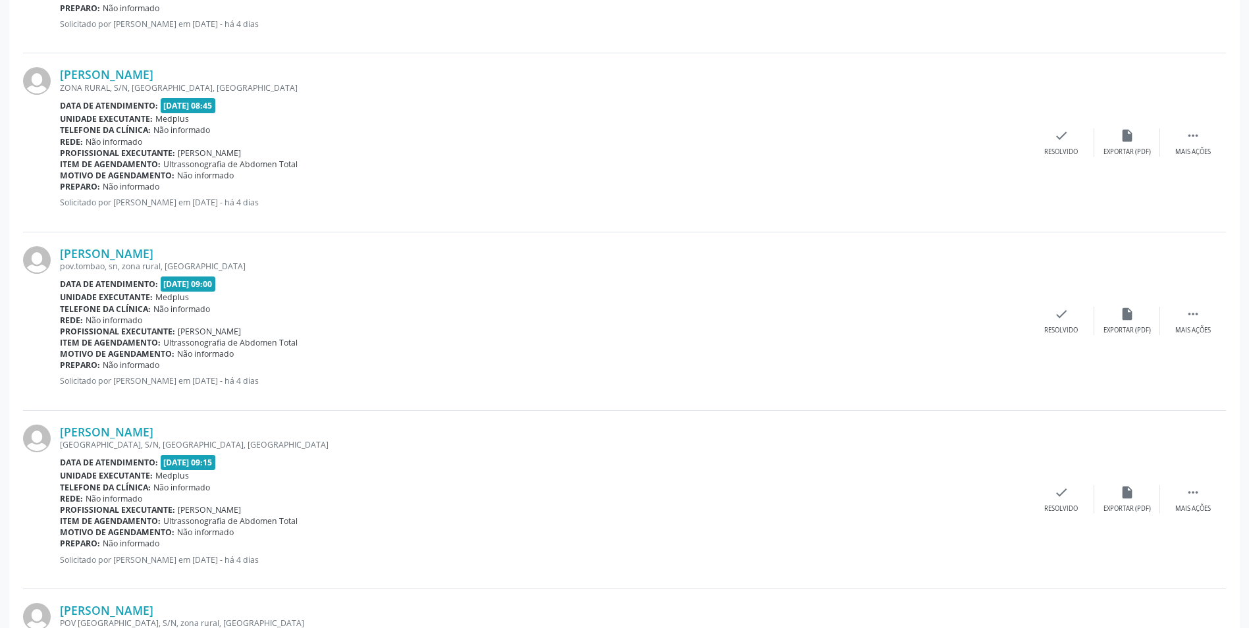
scroll to position [856, 0]
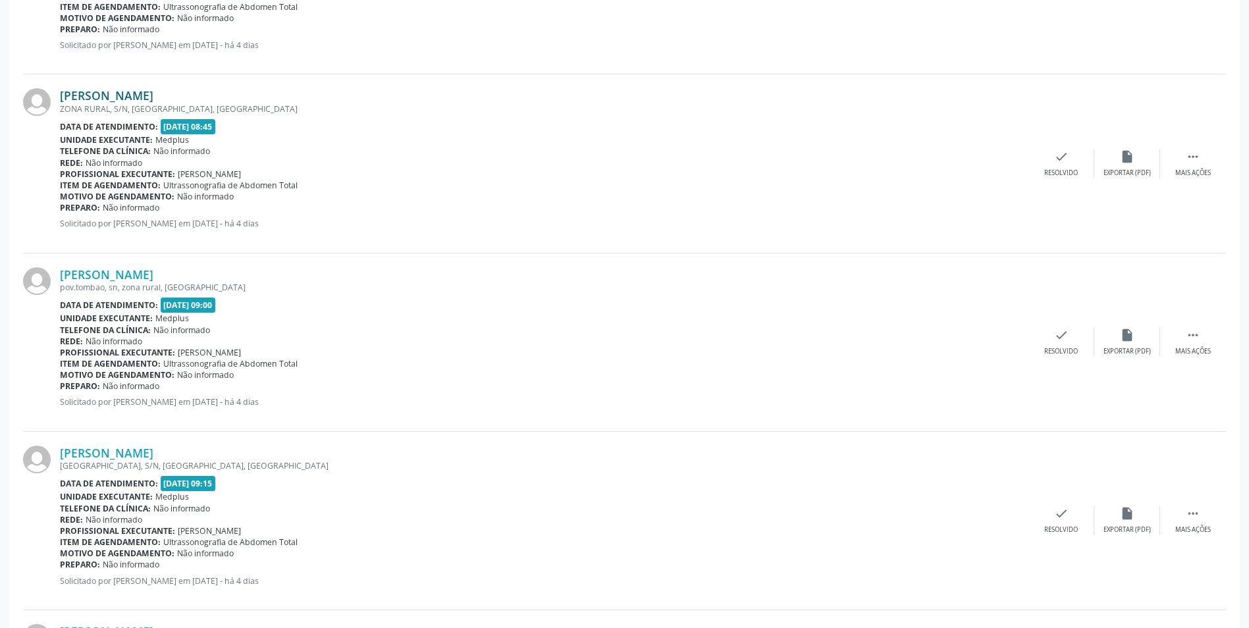
click at [130, 94] on link "[PERSON_NAME]" at bounding box center [107, 95] width 94 height 14
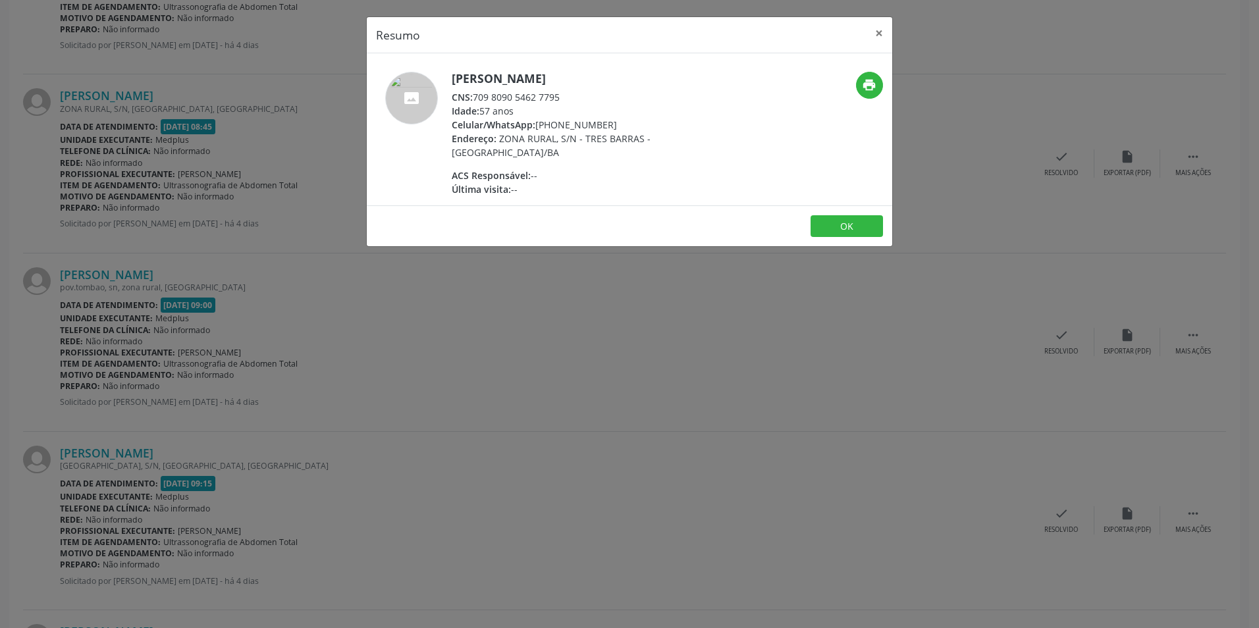
click at [526, 390] on div "Resumo × [PERSON_NAME] CNS: 709 8090 5462 7795 Idade: 57 anos Celular/WhatsApp:…" at bounding box center [629, 314] width 1259 height 628
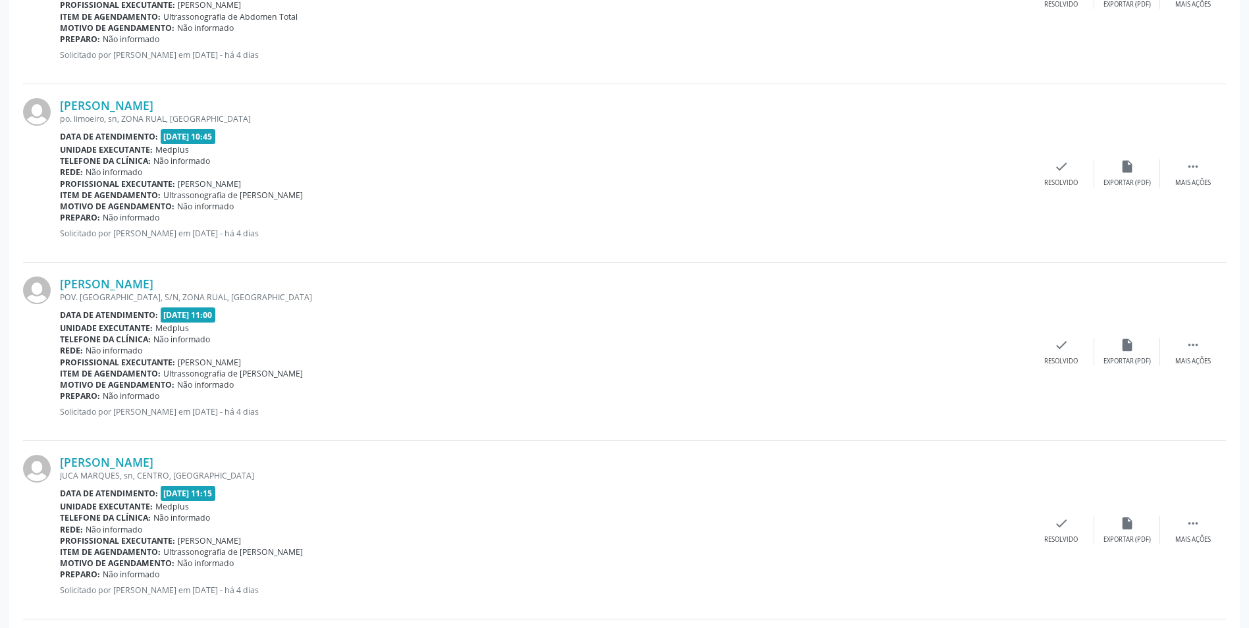
scroll to position [2468, 0]
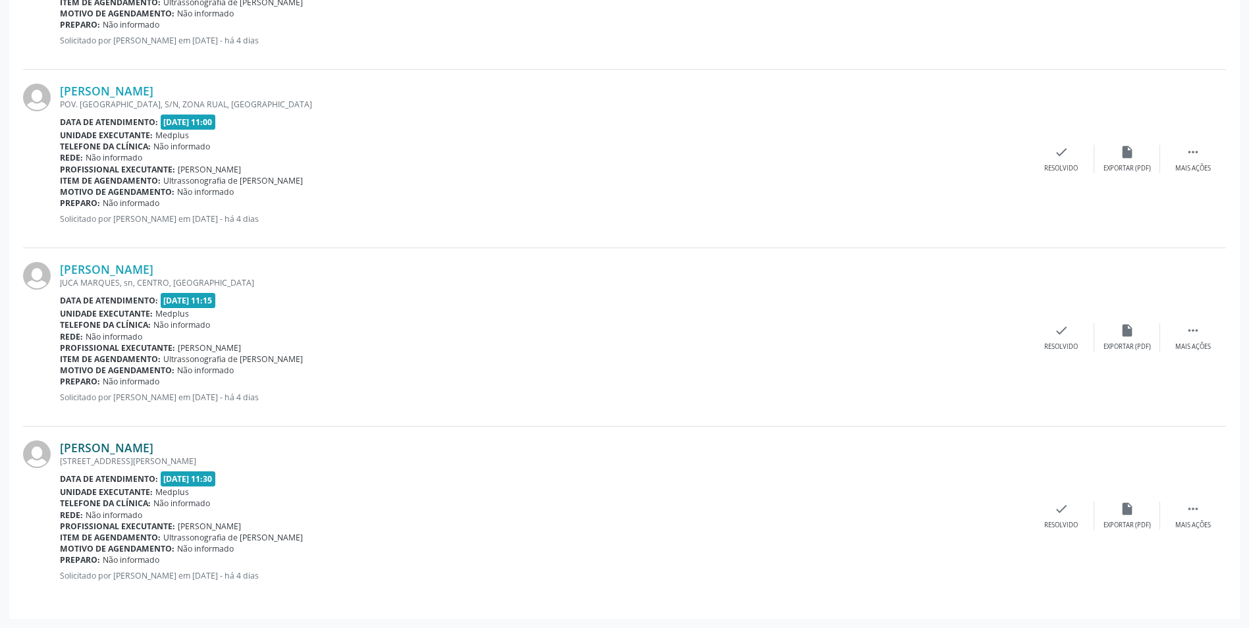
click at [150, 453] on link "[PERSON_NAME]" at bounding box center [107, 448] width 94 height 14
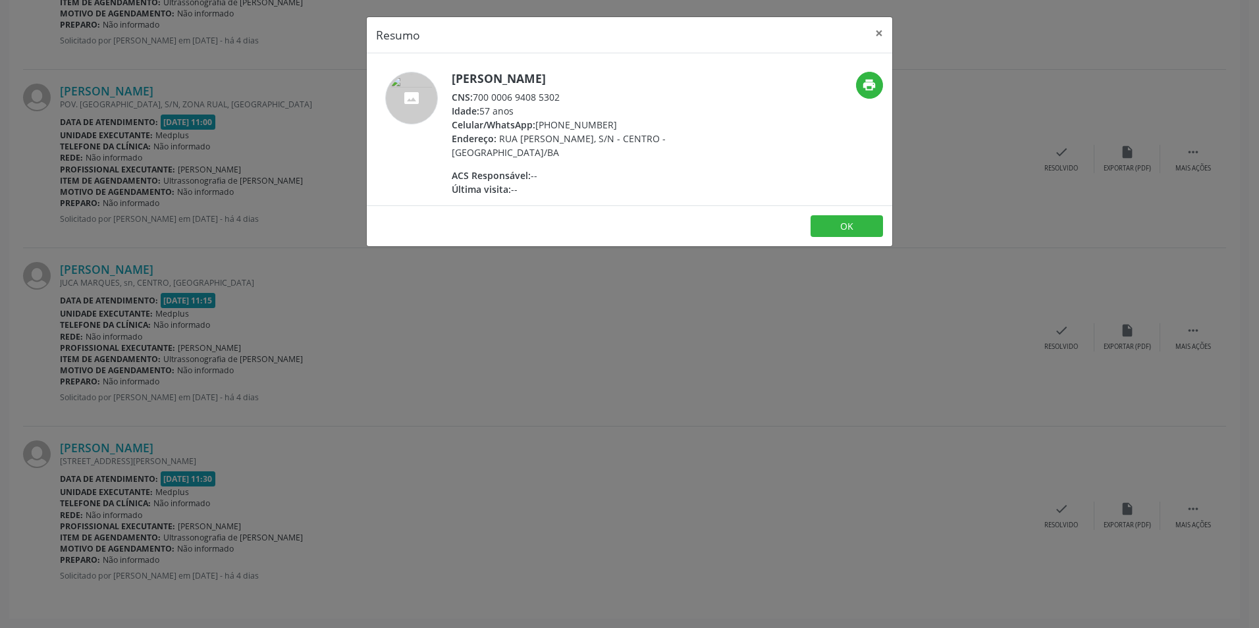
click at [658, 400] on div "Resumo × [PERSON_NAME] CNS: 700 0006 9408 5302 Idade: 57 anos Celular/WhatsApp:…" at bounding box center [629, 314] width 1259 height 628
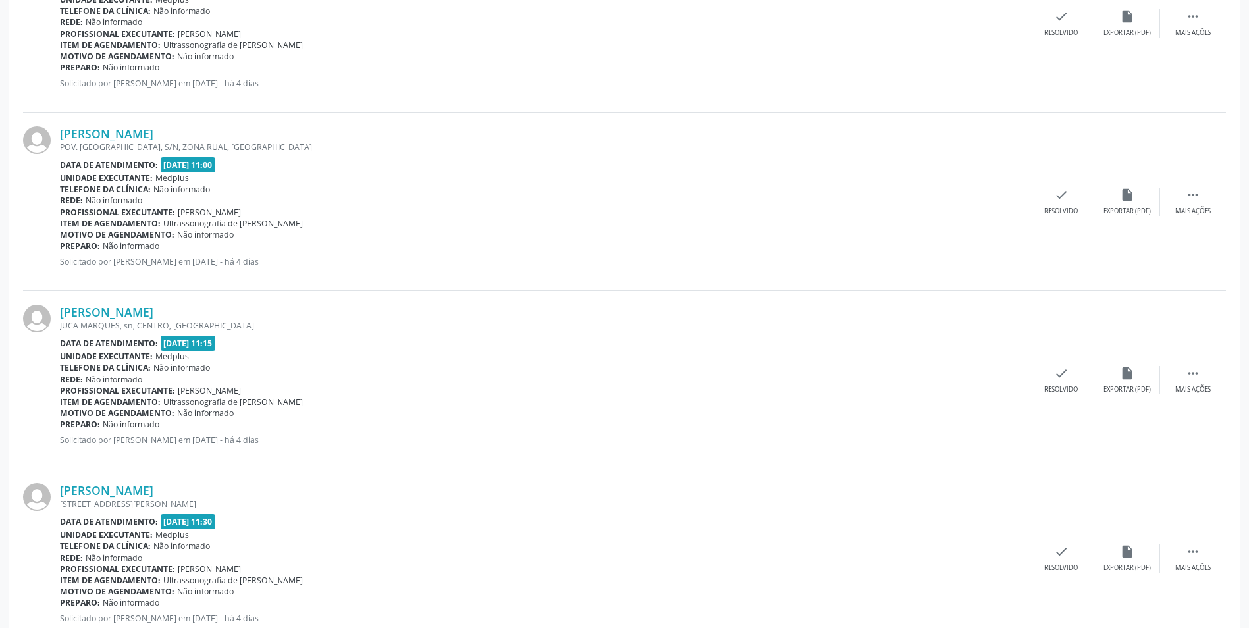
scroll to position [2402, 0]
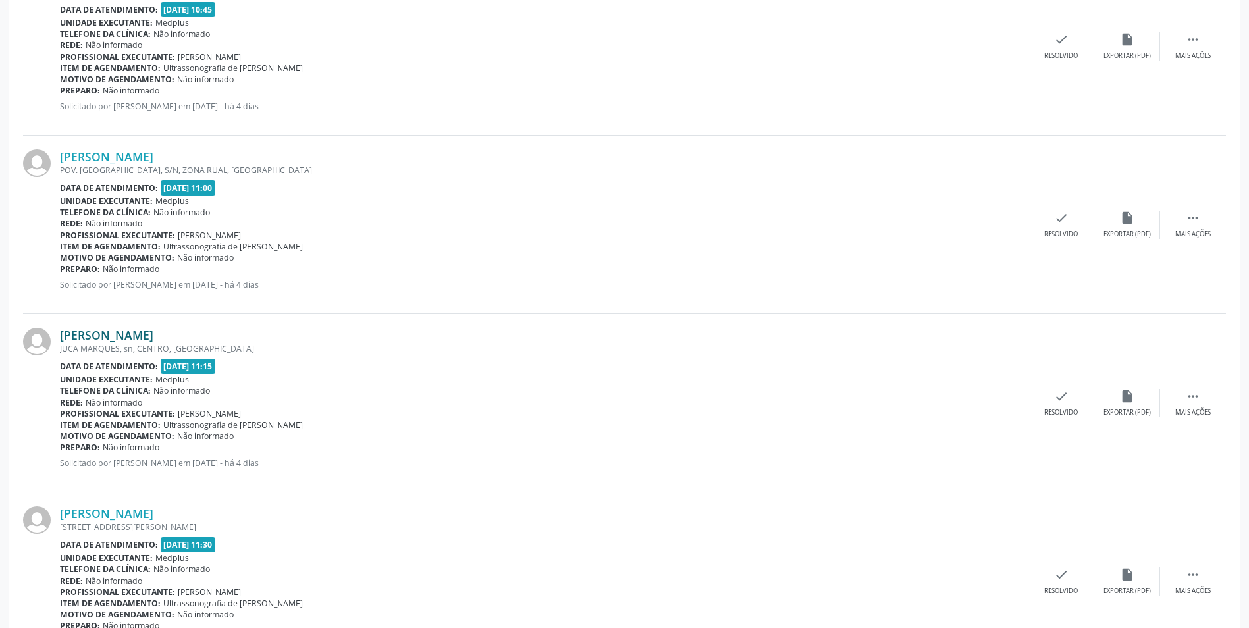
click at [97, 334] on link "[PERSON_NAME]" at bounding box center [107, 335] width 94 height 14
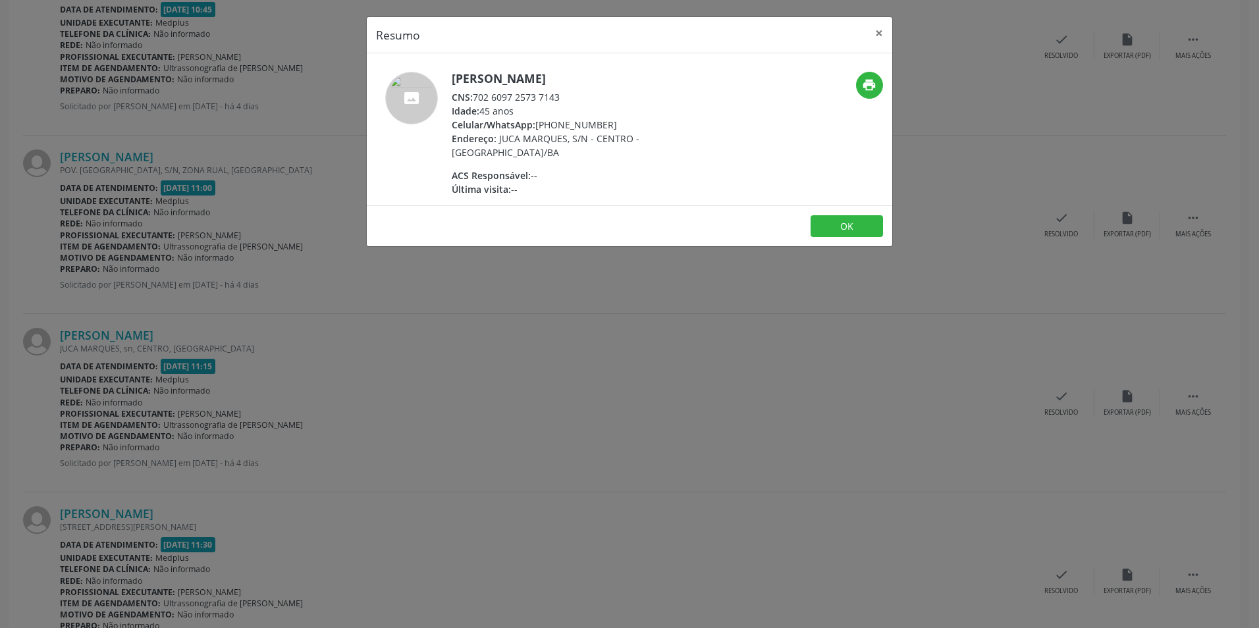
click at [558, 322] on div "Resumo × [PERSON_NAME] CNS: 702 6097 2573 7143 Idade: 45 anos Celular/WhatsApp:…" at bounding box center [629, 314] width 1259 height 628
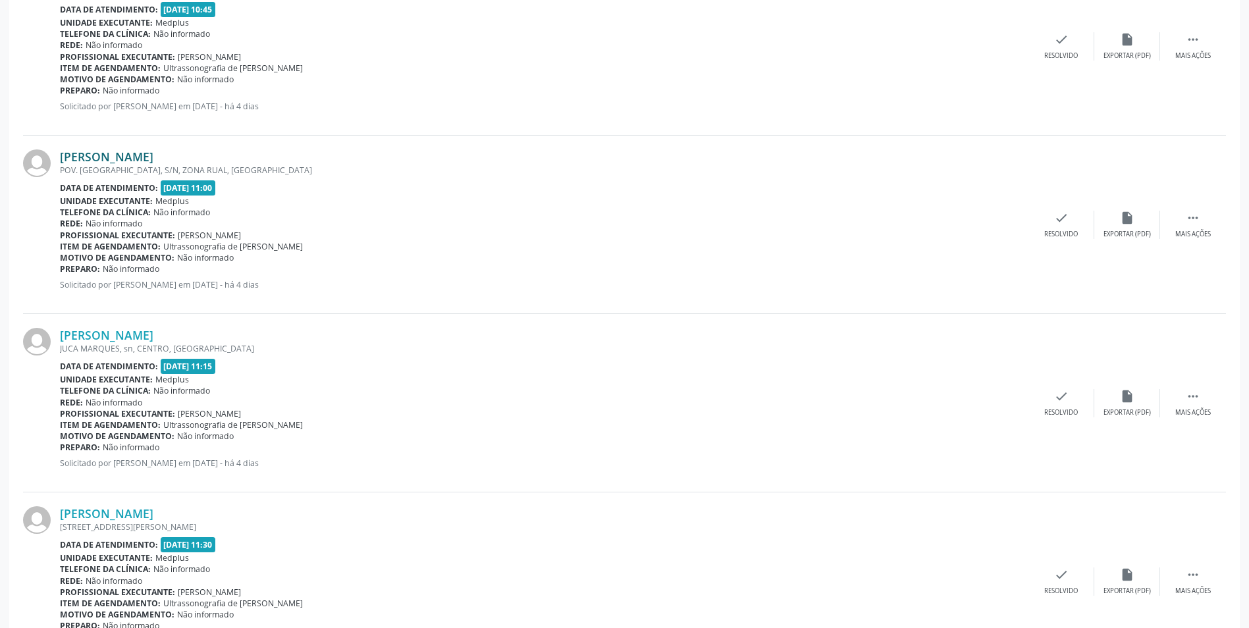
click at [129, 162] on link "[PERSON_NAME]" at bounding box center [107, 157] width 94 height 14
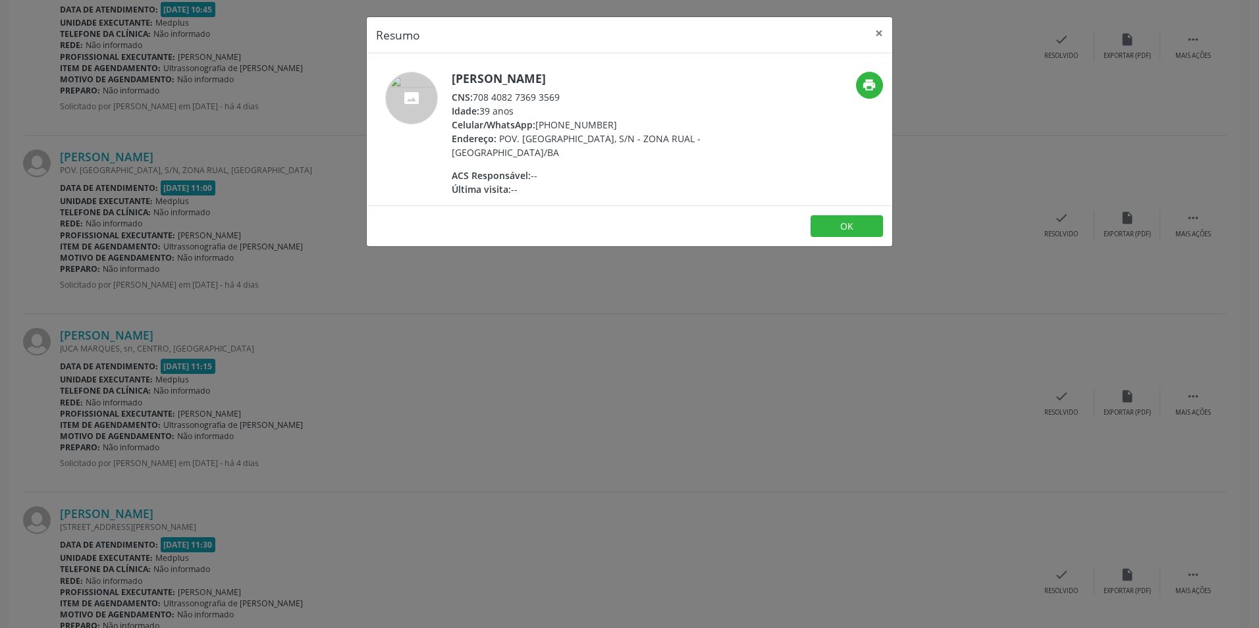
click at [374, 323] on div "Resumo × [PERSON_NAME] CNS: 708 4082 7369 3569 Idade: 39 anos Celular/WhatsApp:…" at bounding box center [629, 314] width 1259 height 628
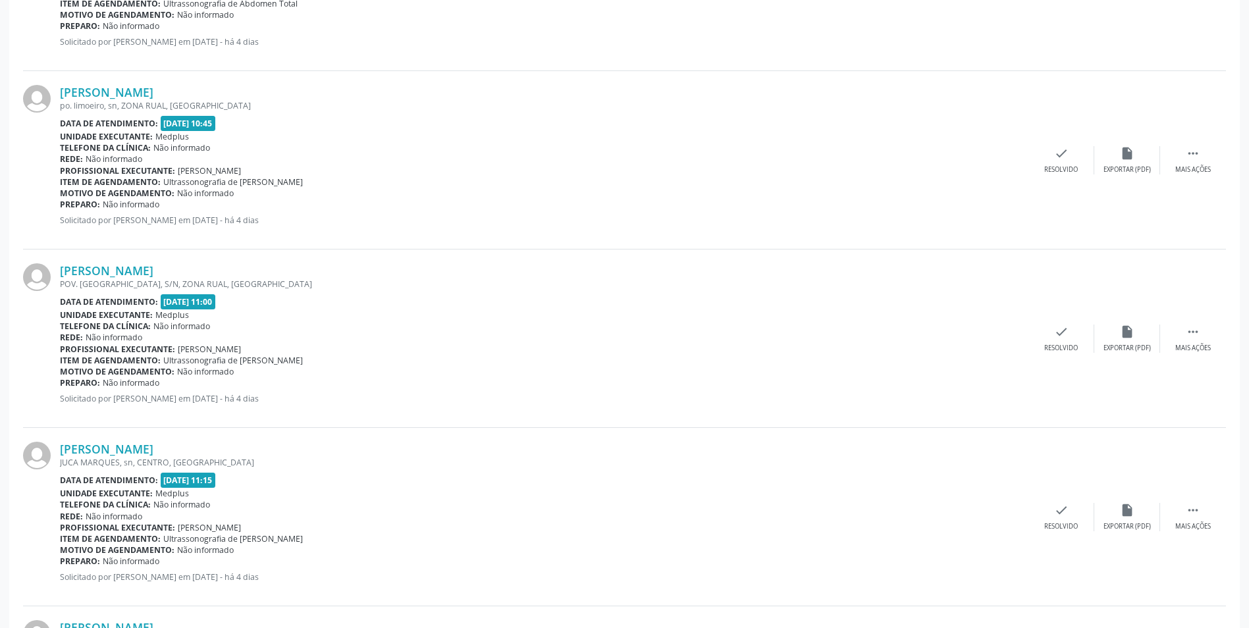
scroll to position [2270, 0]
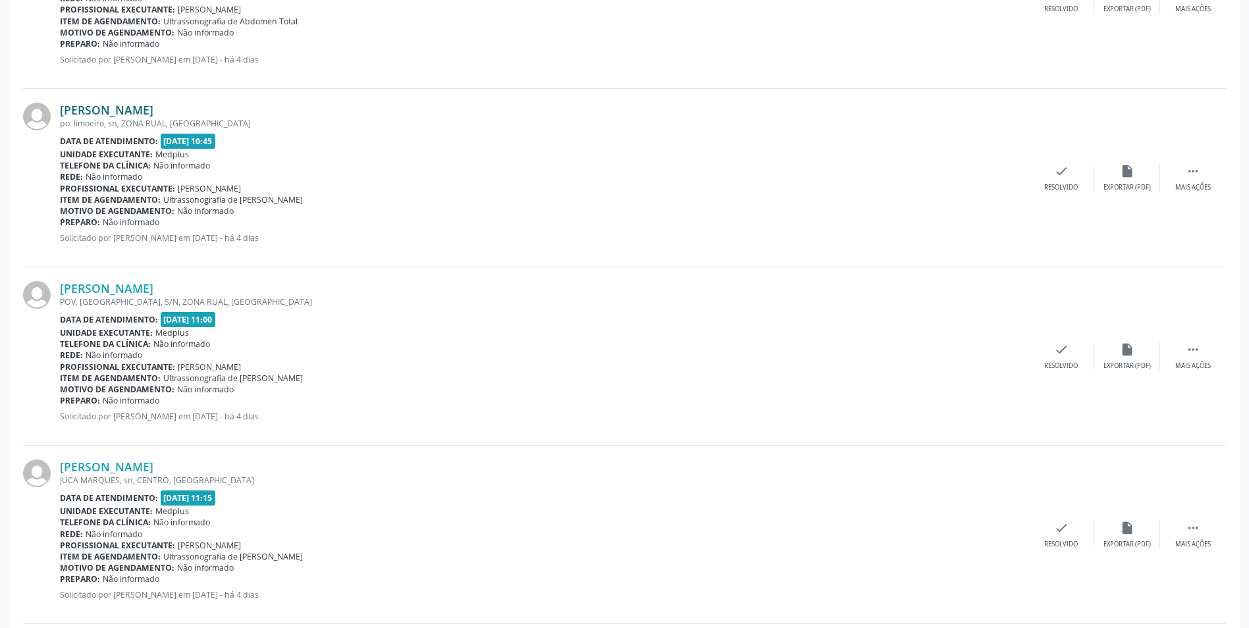
click at [119, 111] on link "[PERSON_NAME]" at bounding box center [107, 110] width 94 height 14
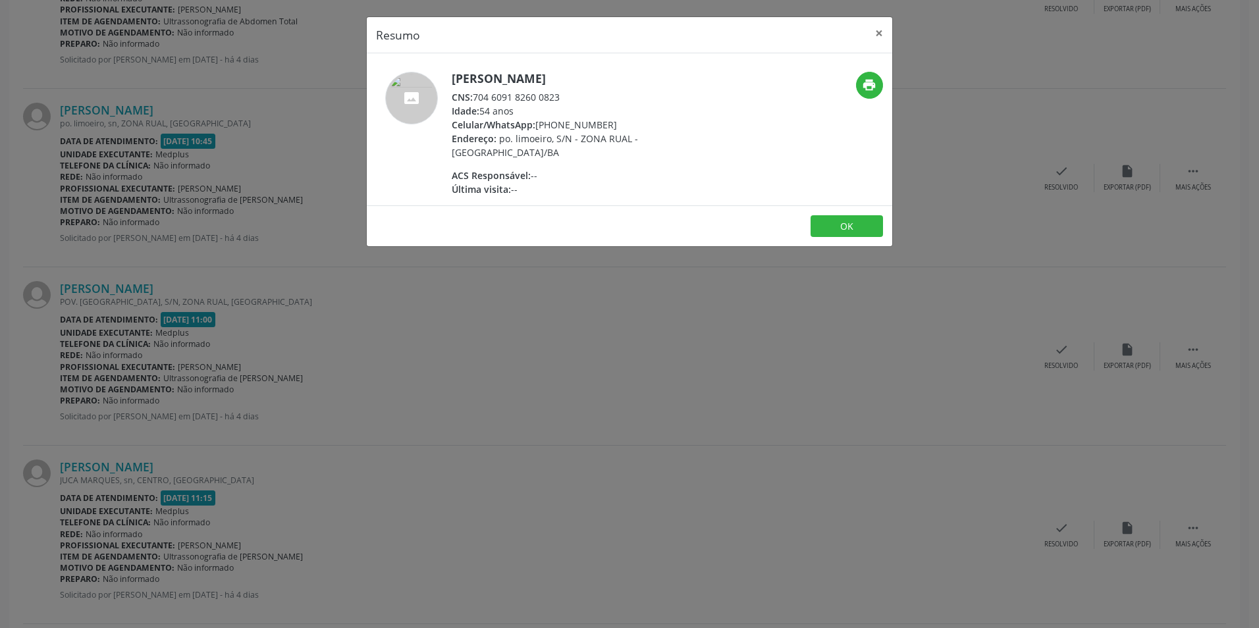
drag, startPoint x: 645, startPoint y: 435, endPoint x: 635, endPoint y: 439, distance: 11.5
click at [645, 435] on div "Resumo × [PERSON_NAME] CNS: 704 6091 8260 0823 Idade: 54 anos Celular/WhatsApp:…" at bounding box center [629, 314] width 1259 height 628
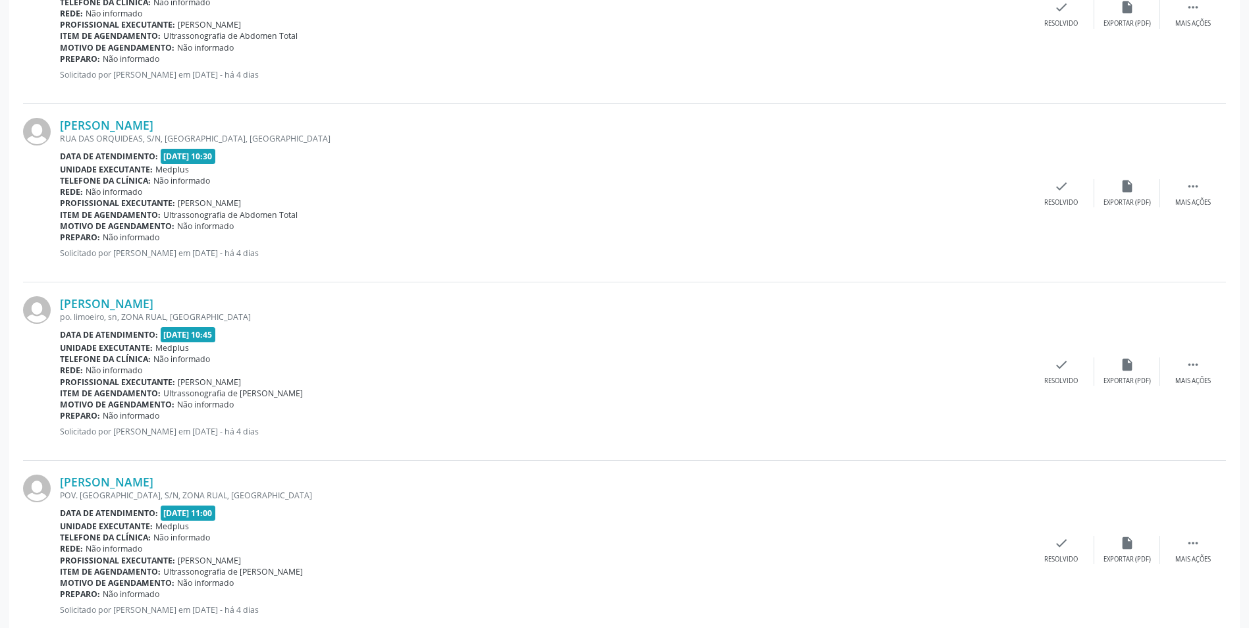
scroll to position [2073, 0]
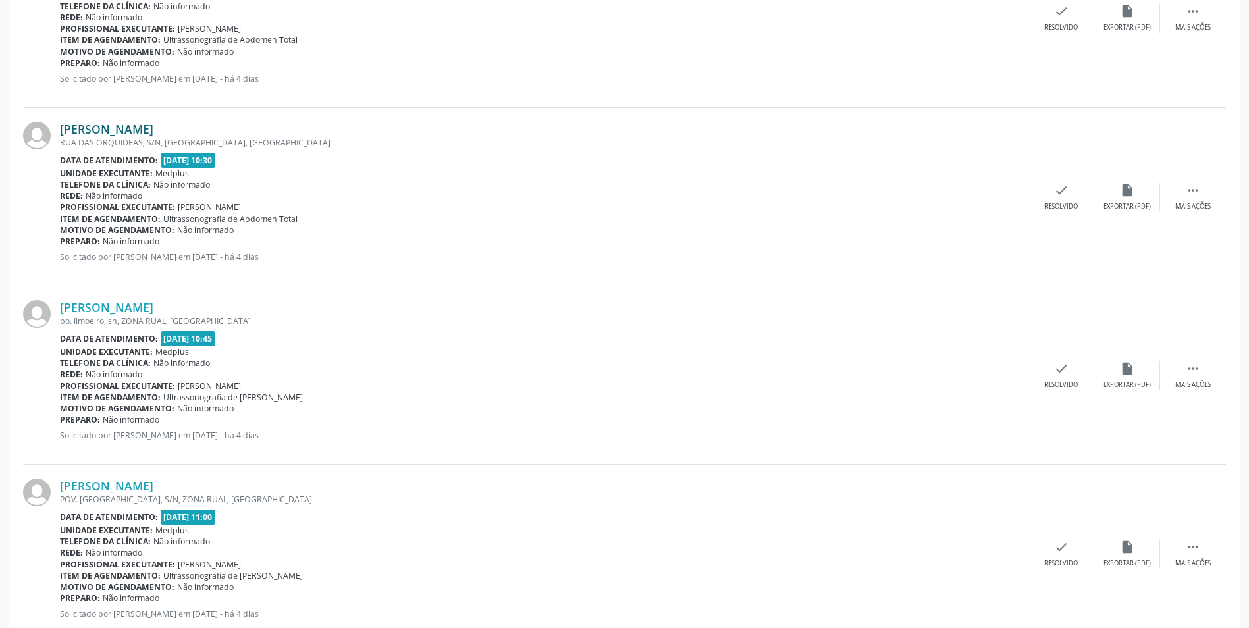
click at [126, 130] on link "[PERSON_NAME]" at bounding box center [107, 129] width 94 height 14
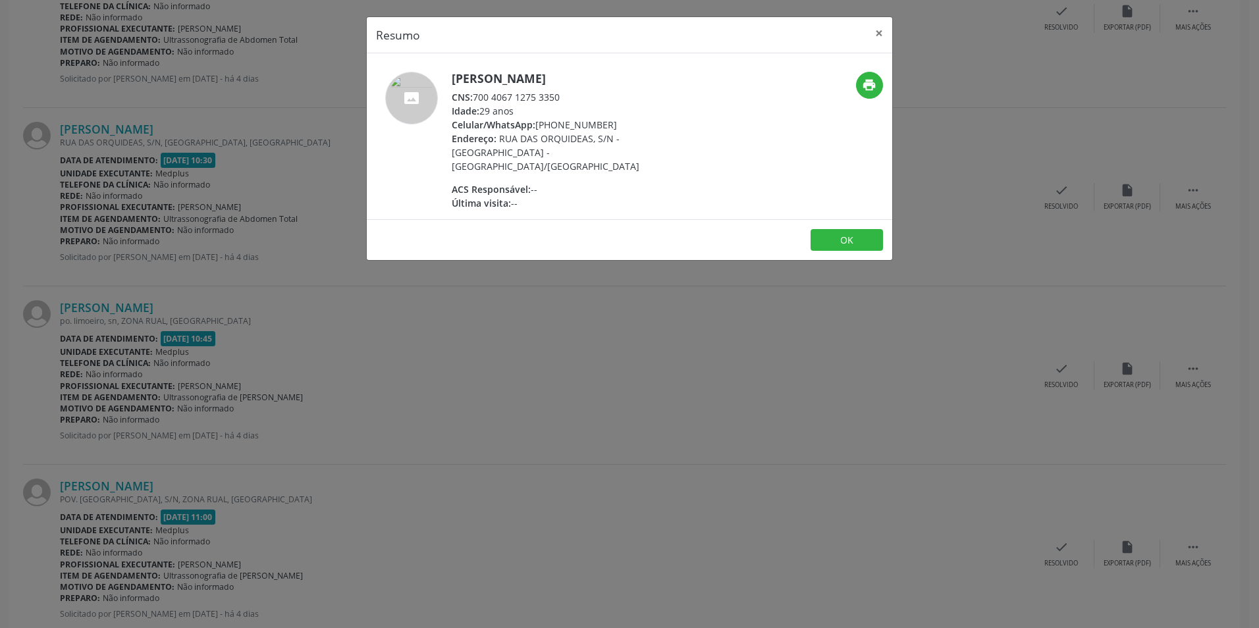
click at [866, 406] on div "Resumo × [PERSON_NAME] CNS: 700 4067 1275 3350 Idade: 29 anos Celular/WhatsApp:…" at bounding box center [629, 314] width 1259 height 628
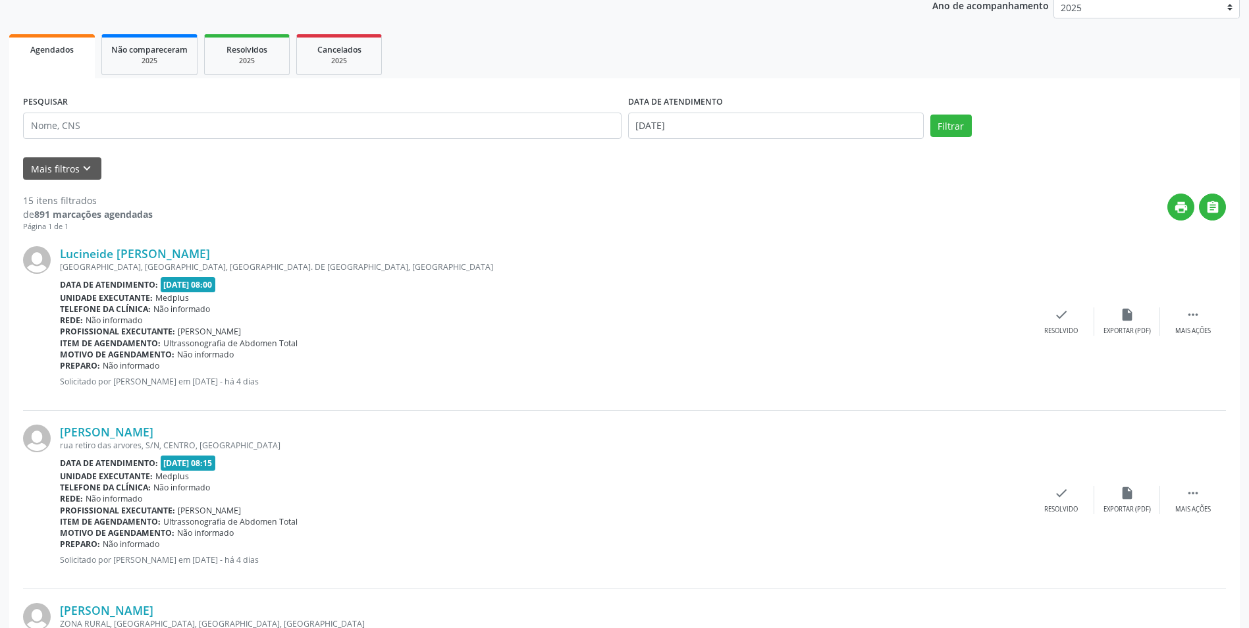
scroll to position [0, 0]
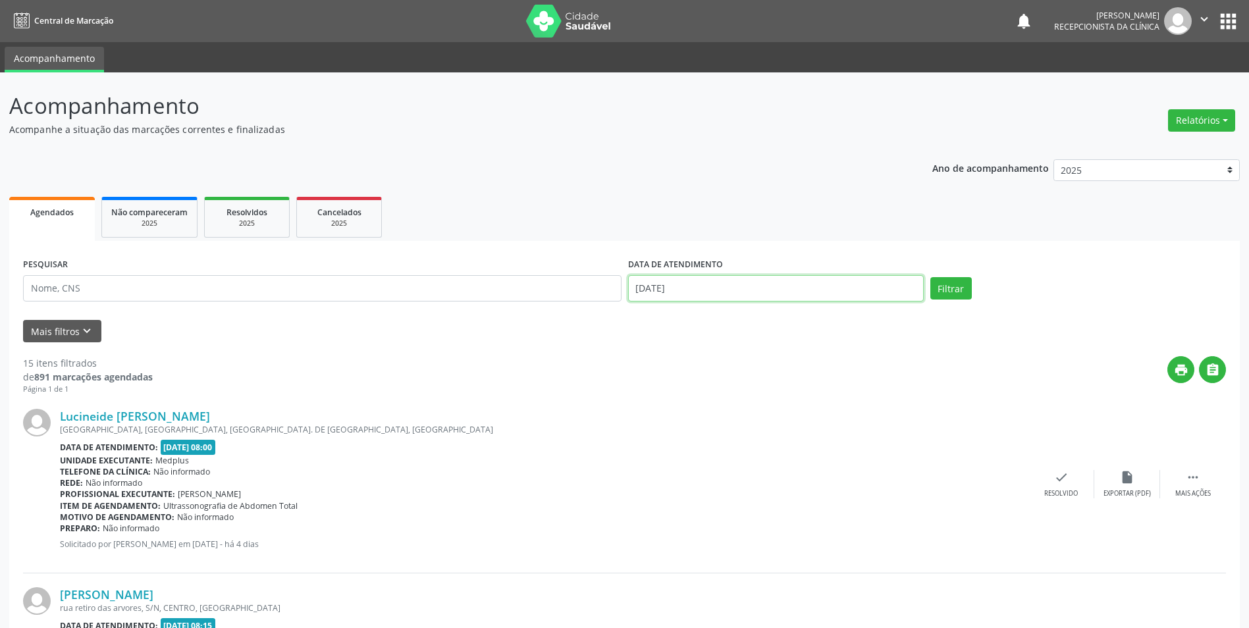
click at [759, 288] on input "[DATE]" at bounding box center [776, 288] width 296 height 26
click at [802, 406] on div "27 28 29 30 31 1 2 3 4 5 6 7 8 9 10 11 12 13 14 15 16 17 18 19 20 21 22 23 24 2…" at bounding box center [729, 423] width 203 height 158
click at [794, 409] on span "15" at bounding box center [788, 410] width 26 height 26
type input "[DATE]"
click at [953, 287] on button "Filtrar" at bounding box center [951, 288] width 41 height 22
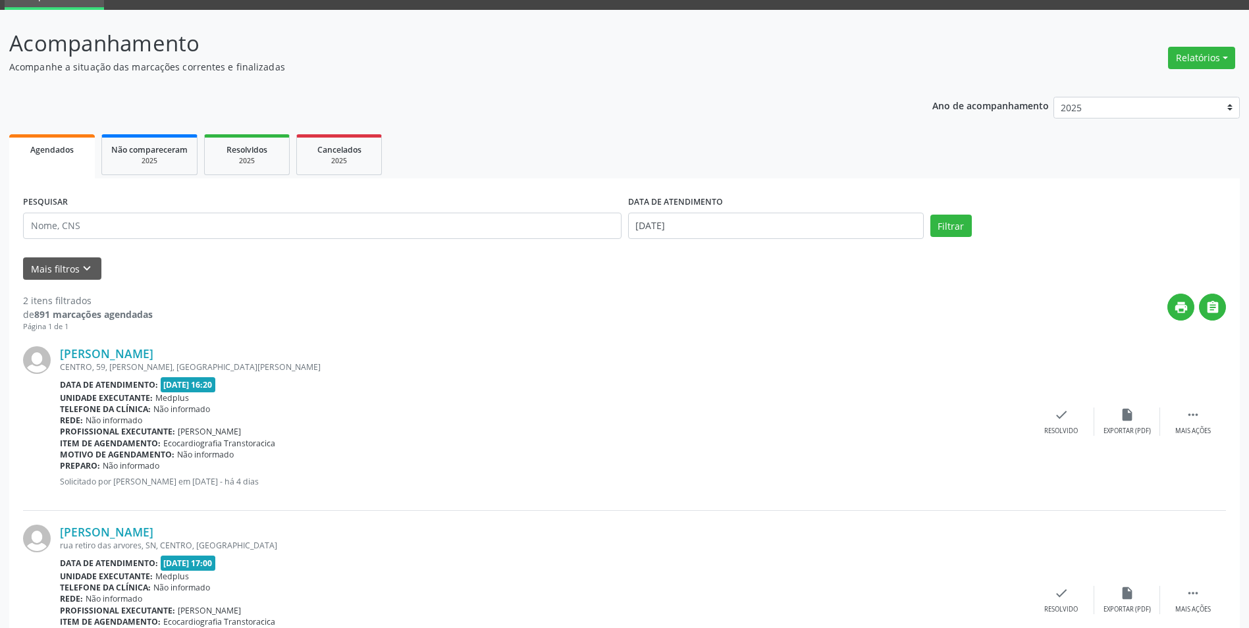
scroll to position [146, 0]
